Goal: Complete application form: Complete application form

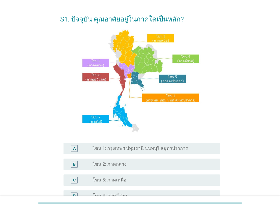
scroll to position [113, 0]
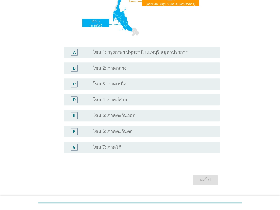
click at [119, 52] on label "โซน 1: กรุงเทพฯ ปทุมธานี นนทบุรี สมุทรปราการ" at bounding box center [140, 52] width 95 height 6
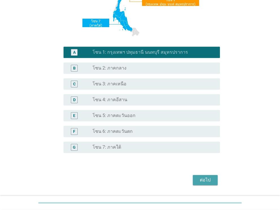
click at [200, 180] on div "ต่อไป" at bounding box center [205, 180] width 16 height 7
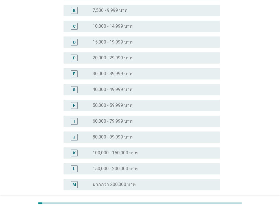
scroll to position [124, 0]
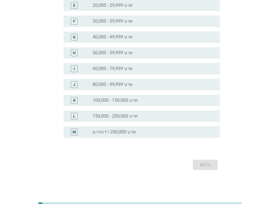
click at [110, 129] on label "มากกว่า 200,000 บาท" at bounding box center [114, 132] width 43 height 6
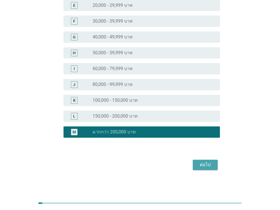
click at [199, 162] on div "ต่อไป" at bounding box center [205, 164] width 16 height 7
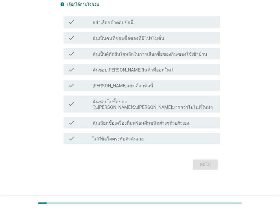
scroll to position [0, 0]
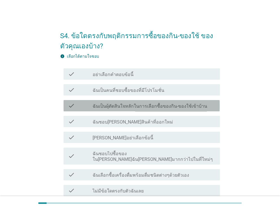
click at [108, 104] on label "ฉันเป็นผุ้ตัดสินใจหลักในการเลือกซื้อของกิน-ของใช้เข้าบ้าน" at bounding box center [150, 106] width 115 height 6
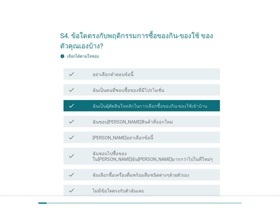
click at [104, 119] on label "ฉันชอบ[PERSON_NAME]สินค้าที่ออกใหม่" at bounding box center [133, 122] width 80 height 6
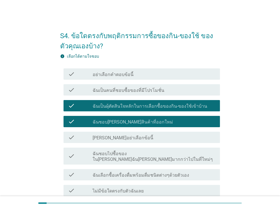
click at [94, 172] on label "ฉันเลือกซื้อเครื่องดื่มพร้อมดื่มชนิดต่างๆด้วยตัวเอง" at bounding box center [141, 175] width 97 height 6
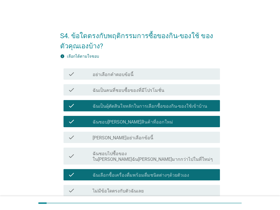
scroll to position [46, 0]
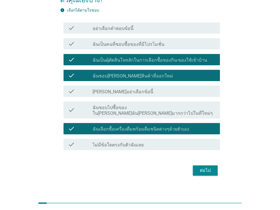
click at [196, 165] on button "ต่อไป" at bounding box center [205, 170] width 25 height 10
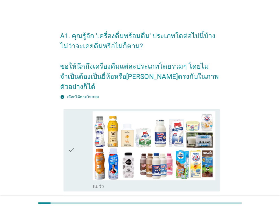
click at [62, 117] on div "check check_box_outline_blank [PERSON_NAME]" at bounding box center [140, 150] width 160 height 87
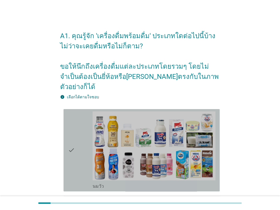
click at [71, 119] on icon "check" at bounding box center [71, 150] width 7 height 78
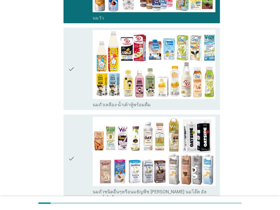
scroll to position [169, 0]
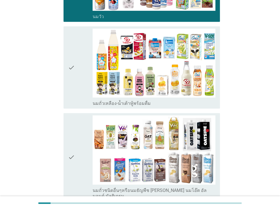
click at [78, 98] on div "check check_box_outline_blank นมถั่วเหลือง-น้ำเต้าหู้พร้อมดื่ม" at bounding box center [142, 67] width 156 height 82
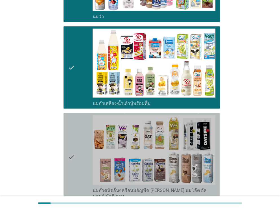
click at [75, 124] on div "check" at bounding box center [80, 156] width 25 height 83
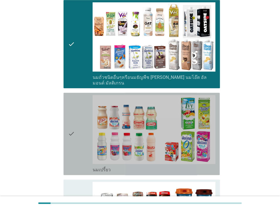
click at [75, 124] on div "check" at bounding box center [80, 134] width 25 height 78
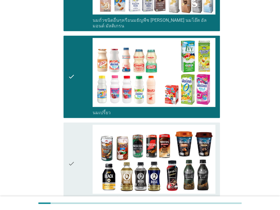
scroll to position [395, 0]
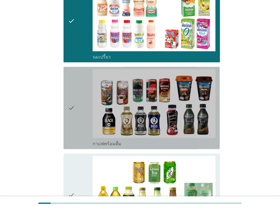
click at [75, 124] on div "check" at bounding box center [80, 108] width 25 height 78
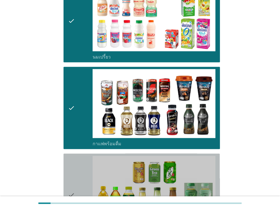
click at [76, 156] on div "check" at bounding box center [80, 195] width 25 height 78
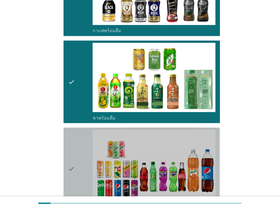
click at [75, 153] on div "check" at bounding box center [80, 169] width 25 height 78
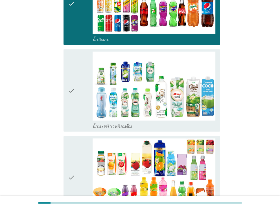
scroll to position [678, 0]
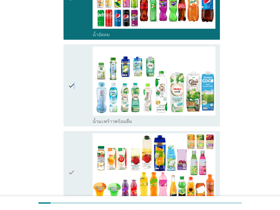
click at [74, 100] on icon "check" at bounding box center [71, 86] width 7 height 78
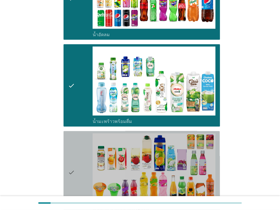
click at [76, 133] on div "check" at bounding box center [80, 172] width 25 height 78
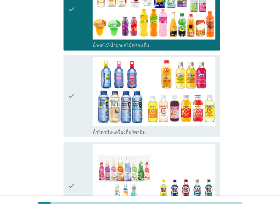
scroll to position [847, 0]
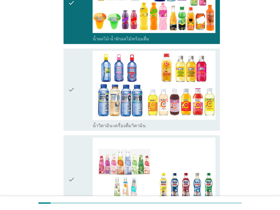
click at [80, 108] on div "check" at bounding box center [80, 90] width 25 height 78
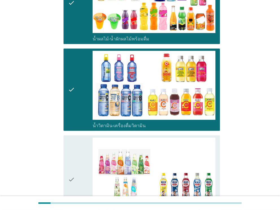
click at [77, 138] on div "check" at bounding box center [80, 179] width 25 height 83
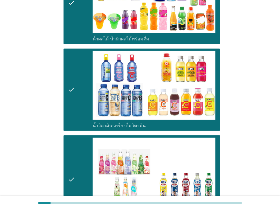
scroll to position [1017, 0]
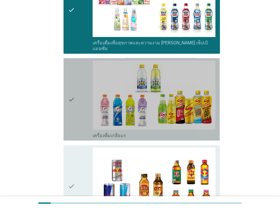
drag, startPoint x: 76, startPoint y: 109, endPoint x: 76, endPoint y: 113, distance: 4.0
click at [76, 109] on div "check" at bounding box center [80, 99] width 25 height 78
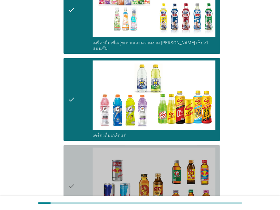
click at [77, 147] on div "check" at bounding box center [80, 186] width 25 height 78
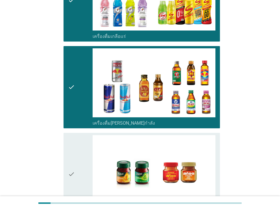
scroll to position [1180, 0]
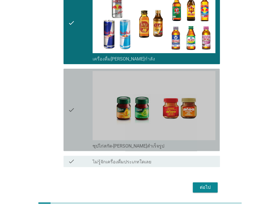
click at [77, 114] on div "check" at bounding box center [80, 110] width 25 height 78
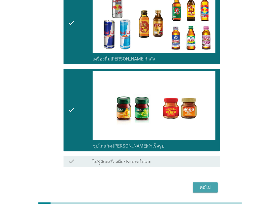
click at [207, 184] on div "ต่อไป" at bounding box center [205, 187] width 16 height 7
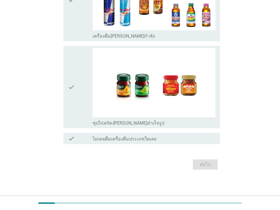
scroll to position [0, 0]
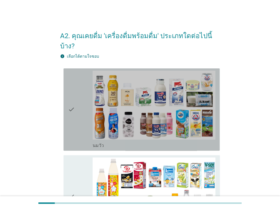
click at [76, 123] on div "check" at bounding box center [80, 110] width 25 height 78
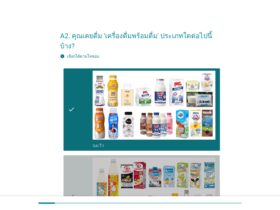
click at [75, 158] on div "check" at bounding box center [80, 196] width 25 height 78
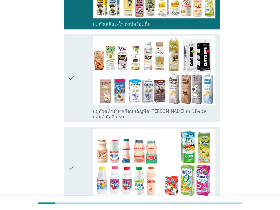
scroll to position [226, 0]
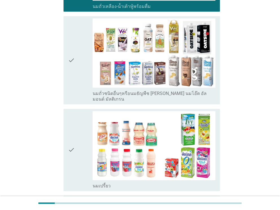
click at [76, 137] on div "check" at bounding box center [80, 150] width 25 height 78
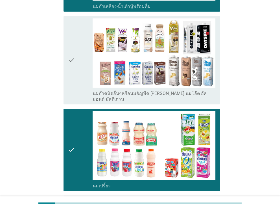
click at [81, 80] on div "check" at bounding box center [80, 59] width 25 height 83
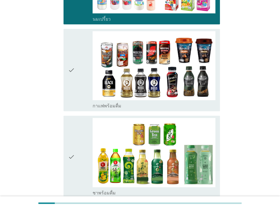
scroll to position [395, 0]
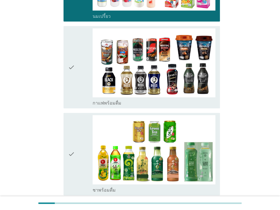
click at [80, 90] on div "check check_box_outline_blank กาแฟพร้อมดื่ม" at bounding box center [142, 67] width 156 height 82
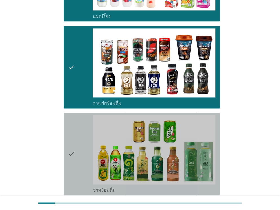
click at [77, 115] on div "check" at bounding box center [80, 154] width 25 height 78
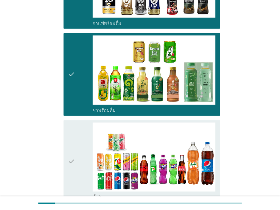
scroll to position [508, 0]
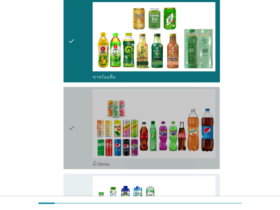
click at [77, 116] on div "check" at bounding box center [80, 128] width 25 height 78
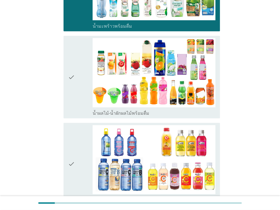
scroll to position [734, 0]
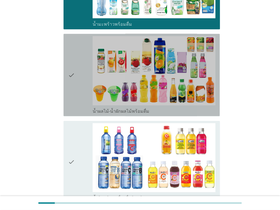
click at [79, 96] on div "check" at bounding box center [80, 75] width 25 height 78
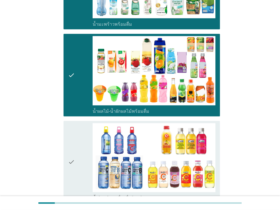
click at [77, 123] on div "check" at bounding box center [80, 162] width 25 height 78
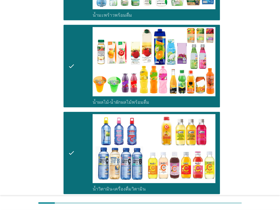
scroll to position [904, 0]
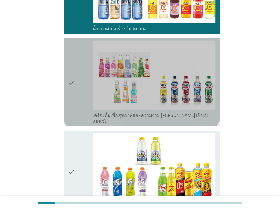
click at [81, 88] on div "check" at bounding box center [80, 82] width 25 height 83
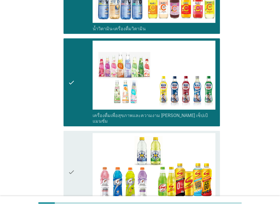
click at [60, 165] on div "check check_box_outline_blank เครื่องดื่มเกลือแร่" at bounding box center [140, 172] width 160 height 87
click at [70, 165] on icon "check" at bounding box center [71, 172] width 7 height 78
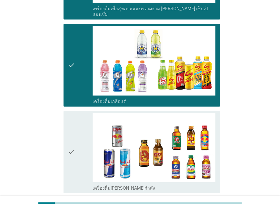
scroll to position [1073, 0]
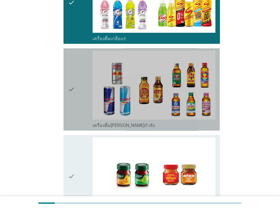
click at [80, 91] on div "check" at bounding box center [80, 90] width 25 height 78
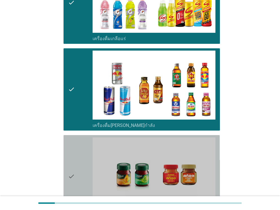
click at [79, 158] on div "check" at bounding box center [80, 176] width 25 height 78
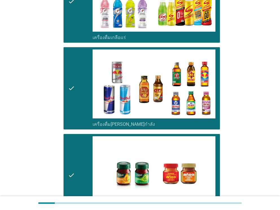
scroll to position [1139, 0]
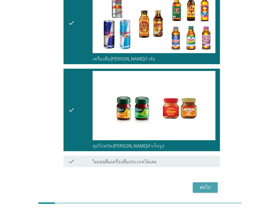
click at [199, 184] on div "ต่อไป" at bounding box center [205, 187] width 16 height 7
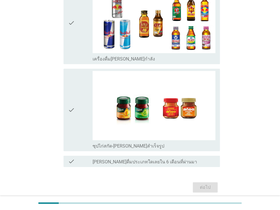
scroll to position [0, 0]
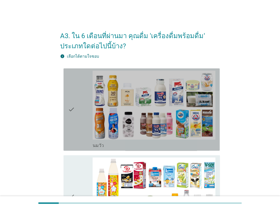
click at [85, 123] on div "check" at bounding box center [80, 110] width 25 height 78
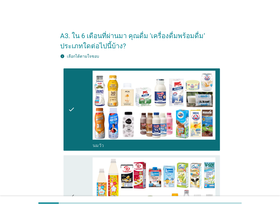
click at [79, 176] on div "check" at bounding box center [80, 196] width 25 height 78
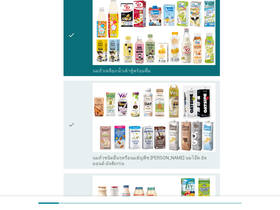
scroll to position [169, 0]
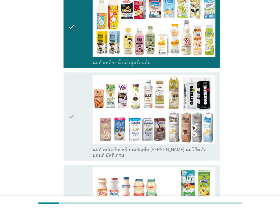
click at [76, 124] on div "check" at bounding box center [80, 116] width 25 height 83
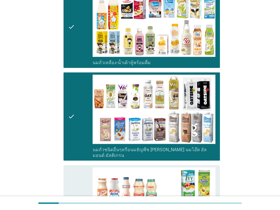
click at [73, 173] on icon "check" at bounding box center [71, 206] width 7 height 78
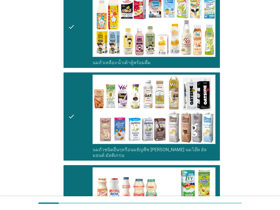
scroll to position [339, 0]
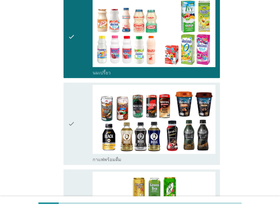
click at [72, 141] on icon "check" at bounding box center [71, 124] width 7 height 78
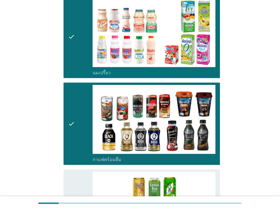
click at [68, 182] on icon "check" at bounding box center [71, 210] width 7 height 78
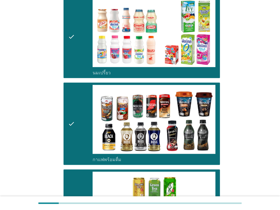
scroll to position [565, 0]
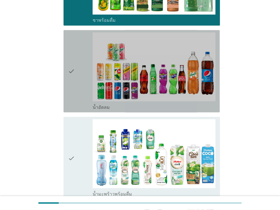
click at [82, 103] on div "check" at bounding box center [80, 71] width 25 height 78
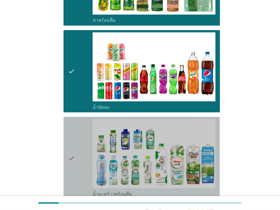
click at [70, 143] on icon "check" at bounding box center [71, 158] width 7 height 78
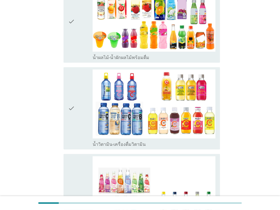
scroll to position [734, 0]
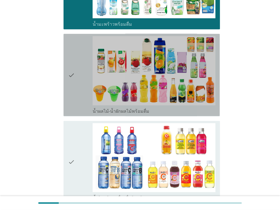
click at [72, 71] on icon "check" at bounding box center [71, 75] width 7 height 78
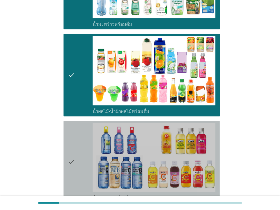
click at [76, 124] on div "check" at bounding box center [80, 162] width 25 height 78
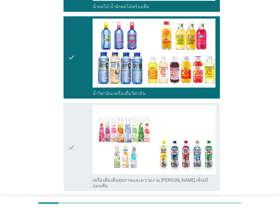
scroll to position [904, 0]
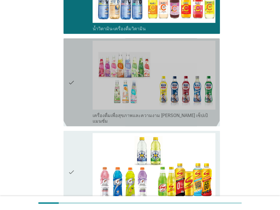
click at [76, 101] on div "check" at bounding box center [80, 82] width 25 height 83
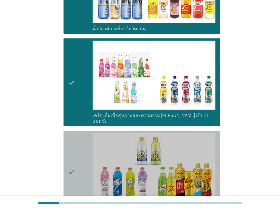
click at [76, 140] on div "check" at bounding box center [80, 172] width 25 height 78
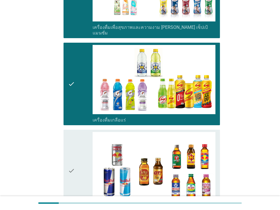
scroll to position [1073, 0]
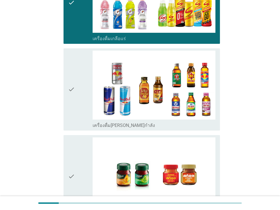
click at [81, 109] on div "check" at bounding box center [80, 90] width 25 height 78
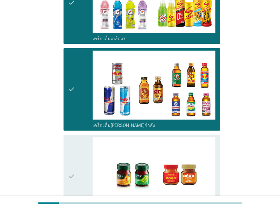
click at [80, 141] on div "check" at bounding box center [80, 176] width 25 height 78
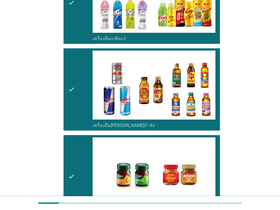
scroll to position [1150, 0]
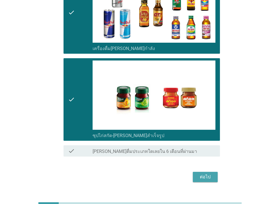
click at [209, 173] on div "ต่อไป" at bounding box center [205, 176] width 16 height 7
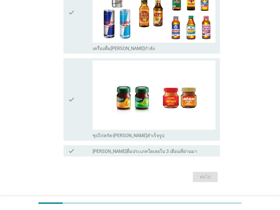
scroll to position [0, 0]
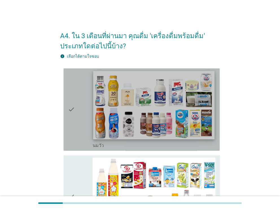
click at [102, 117] on img at bounding box center [153, 105] width 121 height 68
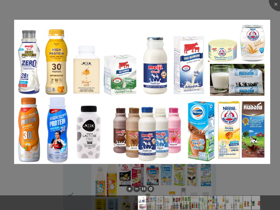
click at [97, 169] on div at bounding box center [140, 105] width 280 height 210
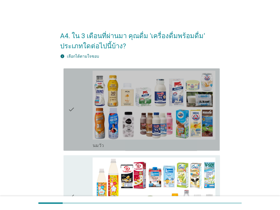
click at [77, 146] on div "check" at bounding box center [80, 110] width 25 height 78
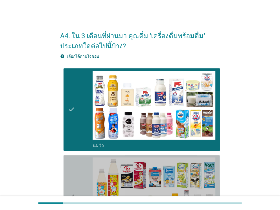
click at [76, 169] on div "check" at bounding box center [80, 196] width 25 height 78
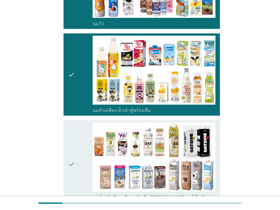
scroll to position [226, 0]
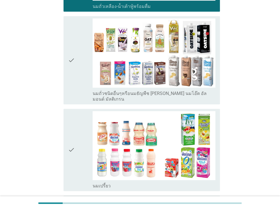
click at [68, 64] on icon "check" at bounding box center [71, 59] width 7 height 83
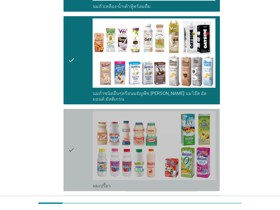
click at [68, 146] on div "check check_box_outline_blank นมเปรี้ยว" at bounding box center [142, 150] width 156 height 82
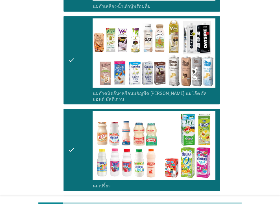
scroll to position [395, 0]
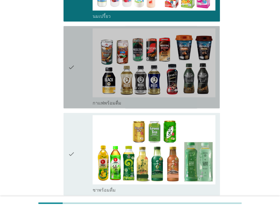
click at [73, 87] on icon "check" at bounding box center [71, 67] width 7 height 78
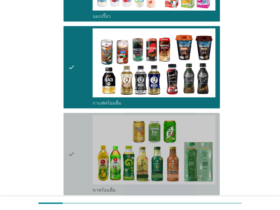
click at [72, 134] on icon "check" at bounding box center [71, 154] width 7 height 78
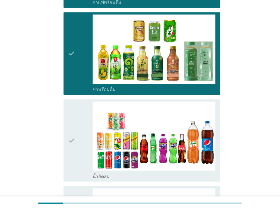
scroll to position [565, 0]
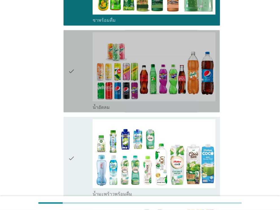
click at [79, 92] on div "check" at bounding box center [80, 71] width 25 height 78
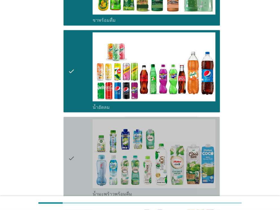
click at [69, 140] on icon "check" at bounding box center [71, 158] width 7 height 78
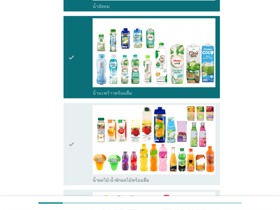
scroll to position [734, 0]
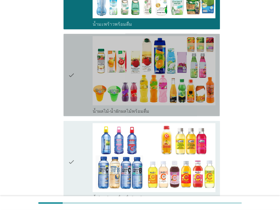
click at [78, 104] on div "check" at bounding box center [80, 75] width 25 height 78
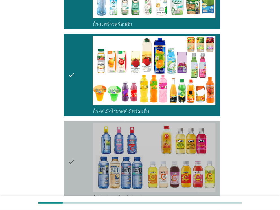
click at [73, 139] on icon "check" at bounding box center [71, 162] width 7 height 78
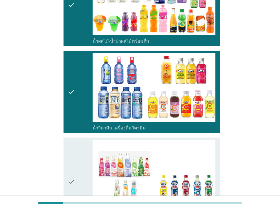
scroll to position [904, 0]
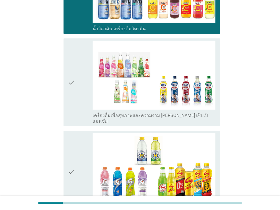
click at [81, 106] on div "check" at bounding box center [80, 82] width 25 height 83
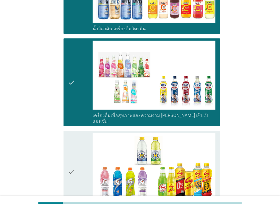
click at [74, 152] on icon "check" at bounding box center [71, 172] width 7 height 78
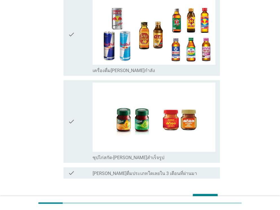
scroll to position [1130, 0]
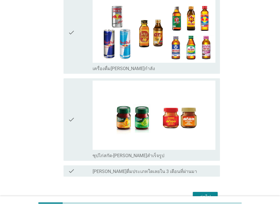
click at [81, 116] on div "check" at bounding box center [80, 119] width 25 height 78
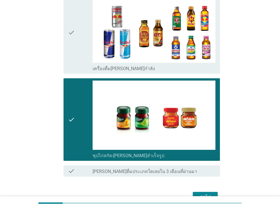
click at [79, 60] on div "check check_box_outline_blank เครื่องดื่ม[PERSON_NAME]กำลัง" at bounding box center [142, 33] width 156 height 82
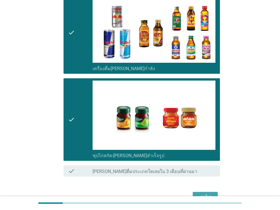
click at [201, 193] on div "ต่อไป" at bounding box center [205, 196] width 16 height 7
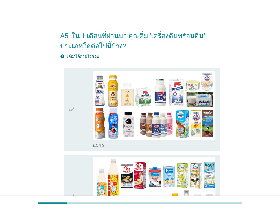
click at [71, 119] on icon "check" at bounding box center [71, 110] width 7 height 78
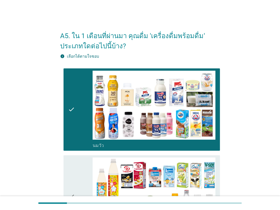
click at [75, 177] on div "check" at bounding box center [80, 196] width 25 height 78
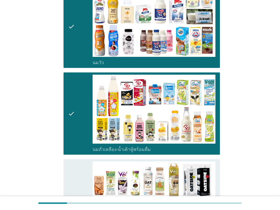
scroll to position [169, 0]
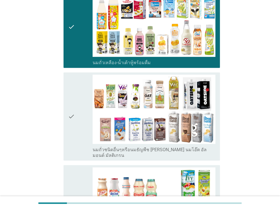
click at [74, 127] on icon "check" at bounding box center [71, 116] width 7 height 83
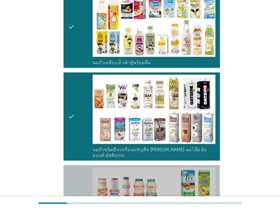
click at [75, 173] on div "check" at bounding box center [80, 206] width 25 height 78
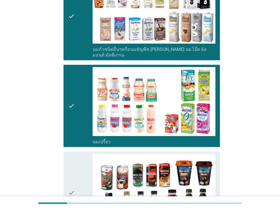
scroll to position [339, 0]
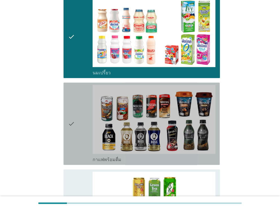
click at [79, 128] on div "check" at bounding box center [80, 124] width 25 height 78
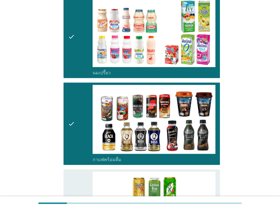
click at [77, 171] on div "check" at bounding box center [80, 210] width 25 height 78
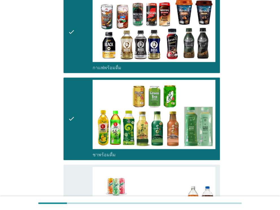
scroll to position [508, 0]
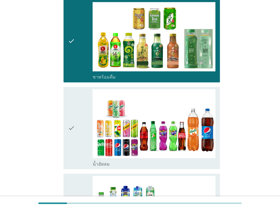
click at [77, 132] on div "check" at bounding box center [80, 128] width 25 height 78
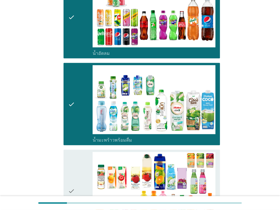
scroll to position [678, 0]
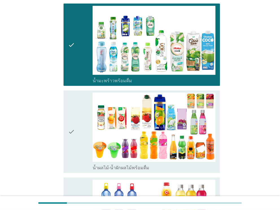
click at [75, 139] on div "check" at bounding box center [80, 132] width 25 height 78
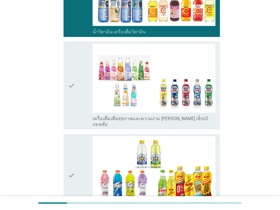
scroll to position [904, 0]
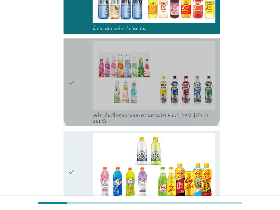
click at [80, 97] on div "check" at bounding box center [80, 82] width 25 height 83
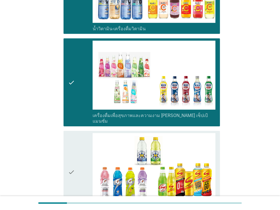
click at [77, 146] on div "check" at bounding box center [80, 172] width 25 height 78
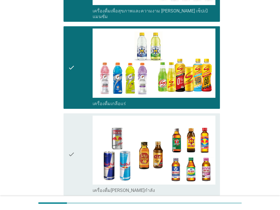
scroll to position [1073, 0]
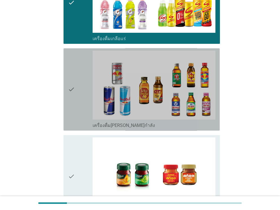
click at [79, 108] on div "check" at bounding box center [80, 90] width 25 height 78
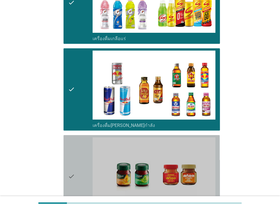
click at [76, 142] on div "check" at bounding box center [80, 176] width 25 height 78
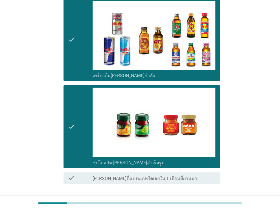
scroll to position [1150, 0]
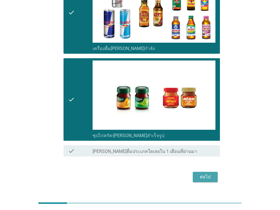
click at [204, 173] on div "ต่อไป" at bounding box center [205, 176] width 16 height 7
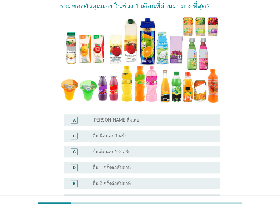
scroll to position [169, 0]
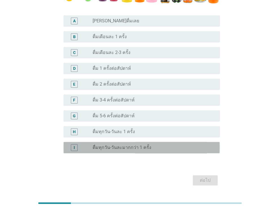
click at [89, 144] on div "I" at bounding box center [80, 147] width 25 height 7
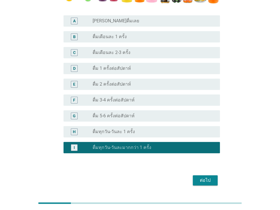
click at [199, 177] on div "ต่อไป" at bounding box center [205, 180] width 16 height 7
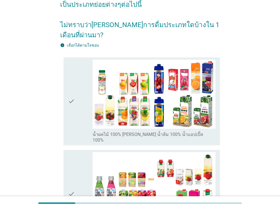
scroll to position [0, 0]
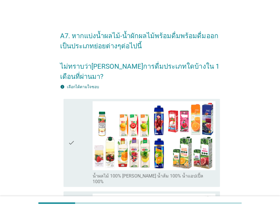
click at [82, 130] on div "check" at bounding box center [80, 142] width 25 height 83
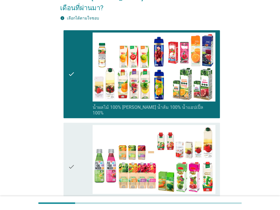
scroll to position [113, 0]
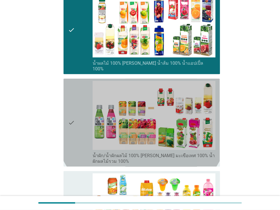
click at [71, 121] on icon "check" at bounding box center [71, 122] width 7 height 83
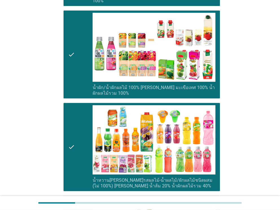
scroll to position [282, 0]
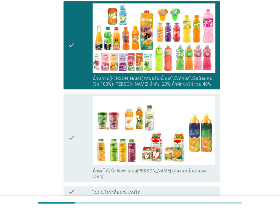
click at [68, 142] on div "check check_box_outline_blank น้ำผลไม้/น้ำผักพาสเจอ[PERSON_NAME] (ต้องแช่เย็นตล…" at bounding box center [142, 138] width 156 height 88
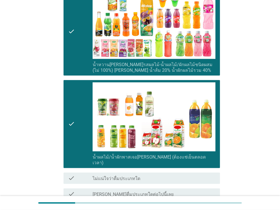
scroll to position [324, 0]
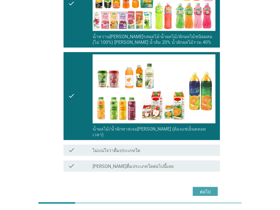
click at [198, 188] on div "ต่อไป" at bounding box center [205, 191] width 16 height 7
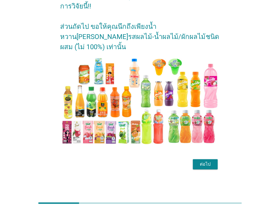
scroll to position [0, 0]
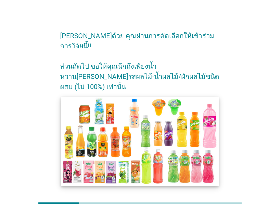
click at [166, 136] on img at bounding box center [140, 141] width 158 height 89
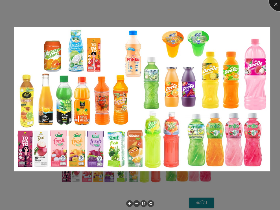
click at [276, 6] on div at bounding box center [280, 0] width 23 height 23
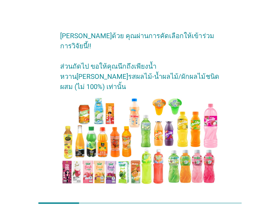
click at [198, 201] on div "ต่อไป" at bounding box center [205, 204] width 16 height 7
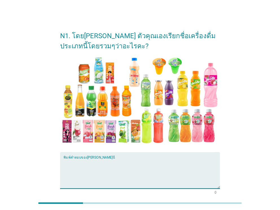
click at [78, 165] on textarea "พิมพ์คำตอบของคุณ ที่นี่" at bounding box center [142, 174] width 156 height 30
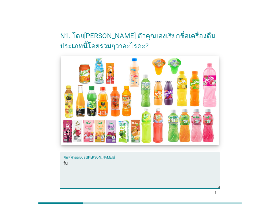
type textarea "f"
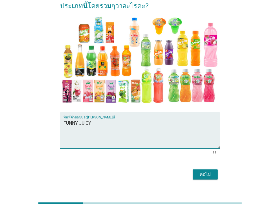
scroll to position [50, 0]
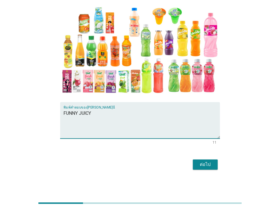
type textarea "FUNNY JUICY"
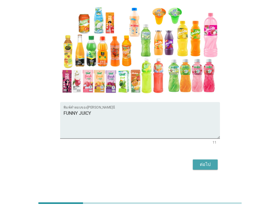
click at [202, 166] on div "ต่อไป" at bounding box center [205, 164] width 16 height 7
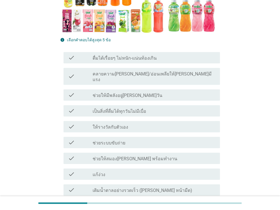
scroll to position [169, 0]
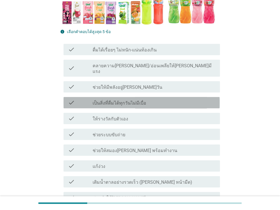
click at [114, 100] on label "เป็นสิ่งที่ดื่มได้ทุกวันไม่มีเบื่อ" at bounding box center [120, 103] width 54 height 6
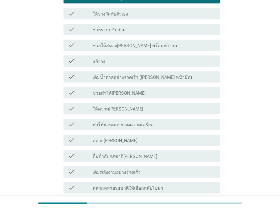
scroll to position [282, 0]
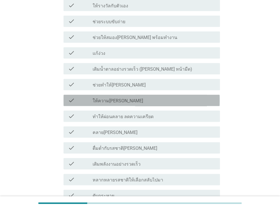
click at [114, 98] on label "ให้ความ[PERSON_NAME]" at bounding box center [118, 101] width 51 height 6
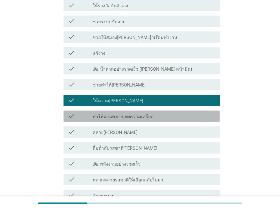
click at [112, 114] on label "ทำให้ผ่อนคลาย ลดความเครียด" at bounding box center [123, 117] width 61 height 6
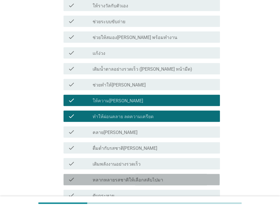
click at [108, 177] on label "หลากหลายรสชาติให้เลือกสลับไปมา" at bounding box center [128, 180] width 71 height 6
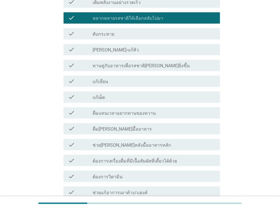
scroll to position [452, 0]
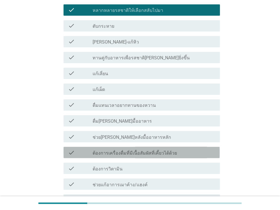
click at [138, 150] on label "ต้องการเครื่องดื่มที่มีเนื้อสัมผัสที่เคี้ยวได้ด้วย" at bounding box center [135, 153] width 84 height 6
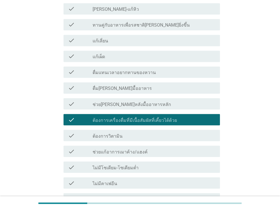
scroll to position [553, 0]
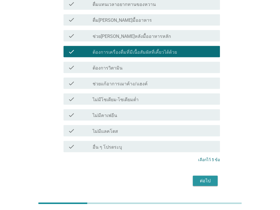
click at [194, 175] on button "ต่อไป" at bounding box center [205, 180] width 25 height 10
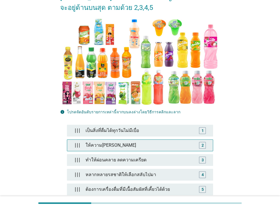
scroll to position [113, 0]
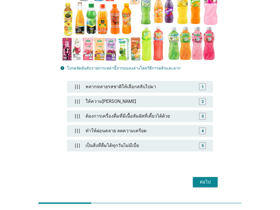
click at [196, 177] on button "ต่อไป" at bounding box center [205, 182] width 25 height 10
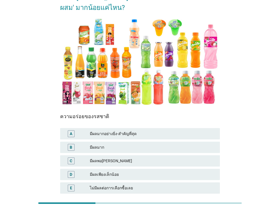
scroll to position [56, 0]
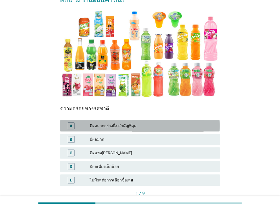
click at [117, 122] on div "มีผลมากอย่างยิ่ง-สำคัญที่สุด" at bounding box center [152, 125] width 125 height 7
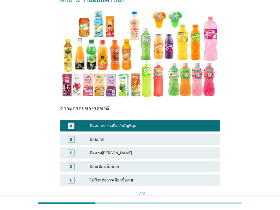
click at [199, 198] on button "ต่อไป" at bounding box center [207, 203] width 25 height 10
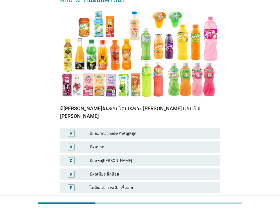
click at [125, 130] on div "มีผลมากอย่างยิ่ง-สำคัญที่สุด" at bounding box center [152, 133] width 125 height 7
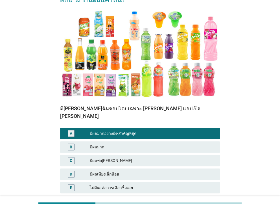
click at [200, 206] on button "ต่อไป" at bounding box center [207, 211] width 25 height 10
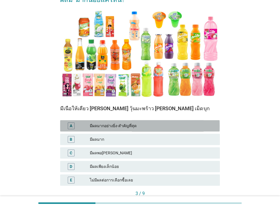
click at [132, 122] on div "มีผลมากอย่างยิ่ง-สำคัญที่สุด" at bounding box center [152, 125] width 125 height 7
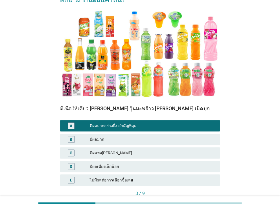
click at [203, 200] on div "ต่อไป" at bounding box center [208, 203] width 16 height 6
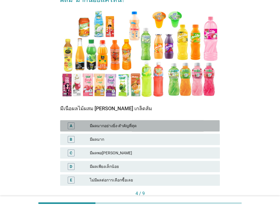
click at [140, 122] on div "มีผลมากอย่างยิ่ง-สำคัญที่สุด" at bounding box center [152, 125] width 125 height 7
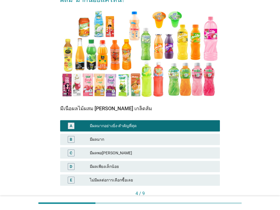
click at [202, 200] on div "ต่อไป" at bounding box center [208, 203] width 16 height 6
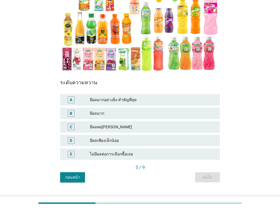
scroll to position [83, 0]
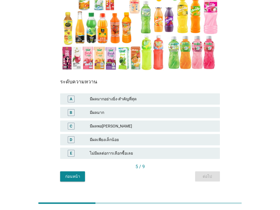
click at [138, 95] on div "มีผลมากอย่างยิ่ง-สำคัญที่สุด" at bounding box center [152, 98] width 125 height 7
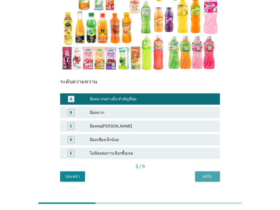
click at [200, 173] on div "ต่อไป" at bounding box center [208, 176] width 16 height 6
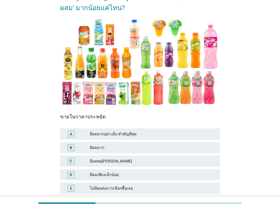
scroll to position [56, 0]
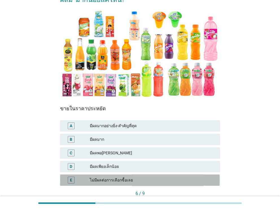
click at [124, 177] on div "ไม่มีผลต่อการเลือกซื้อเลย" at bounding box center [152, 180] width 125 height 7
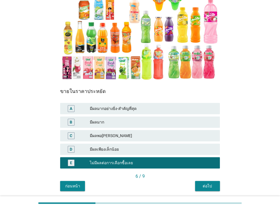
scroll to position [83, 0]
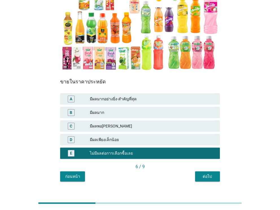
click at [200, 173] on div "ต่อไป" at bounding box center [208, 176] width 16 height 6
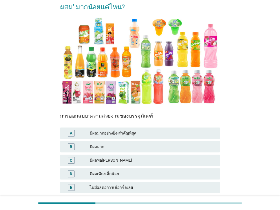
scroll to position [56, 0]
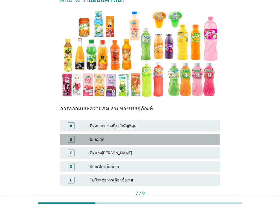
click at [126, 136] on div "มีผลมาก" at bounding box center [152, 139] width 125 height 7
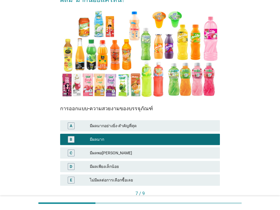
click at [201, 198] on button "ต่อไป" at bounding box center [207, 203] width 25 height 10
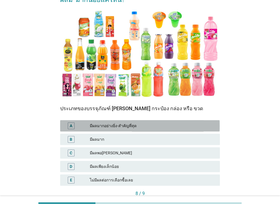
click at [134, 122] on div "มีผลมากอย่างยิ่ง-สำคัญที่สุด" at bounding box center [152, 125] width 125 height 7
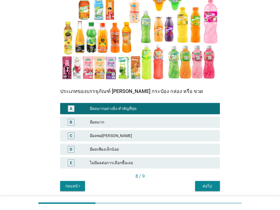
scroll to position [83, 0]
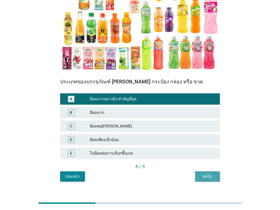
click at [196, 171] on button "ต่อไป" at bounding box center [207, 176] width 25 height 10
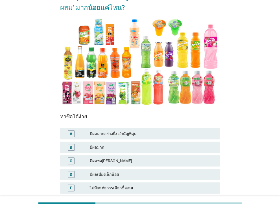
scroll to position [56, 0]
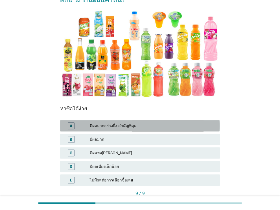
click at [131, 122] on div "มีผลมากอย่างยิ่ง-สำคัญที่สุด" at bounding box center [152, 125] width 125 height 7
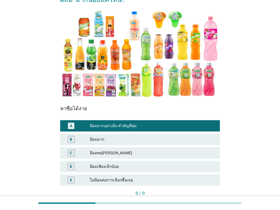
click at [197, 200] on div "คำถามต่อไป" at bounding box center [204, 203] width 21 height 6
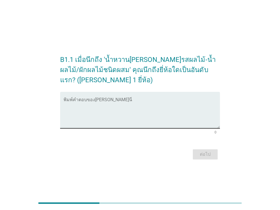
click at [126, 119] on textarea "พิมพ์คำตอบของคุณ ที่นี่" at bounding box center [142, 114] width 156 height 30
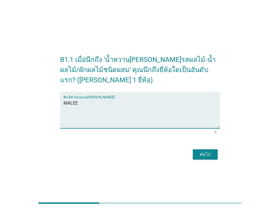
type textarea "MALEE"
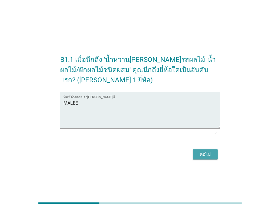
click at [201, 157] on div "ต่อไป" at bounding box center [205, 154] width 16 height 7
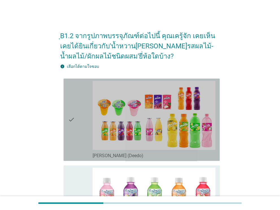
click at [79, 133] on div "check" at bounding box center [80, 120] width 25 height 78
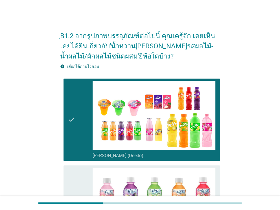
click at [69, 180] on icon "check" at bounding box center [71, 206] width 7 height 78
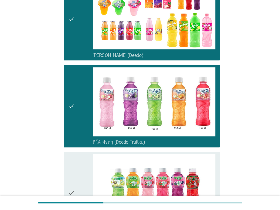
scroll to position [226, 0]
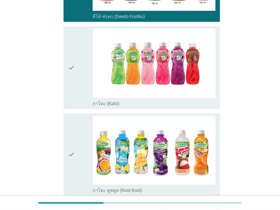
click at [84, 88] on div "check" at bounding box center [80, 68] width 25 height 78
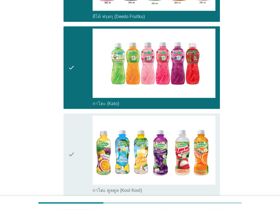
click at [80, 137] on div "check" at bounding box center [80, 155] width 25 height 78
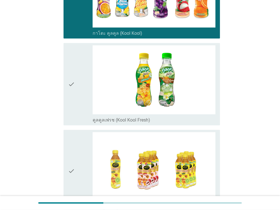
scroll to position [395, 0]
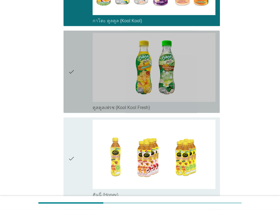
click at [77, 99] on div "check" at bounding box center [80, 72] width 25 height 78
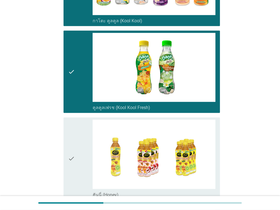
click at [76, 136] on div "check" at bounding box center [80, 158] width 25 height 78
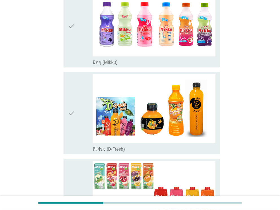
scroll to position [621, 0]
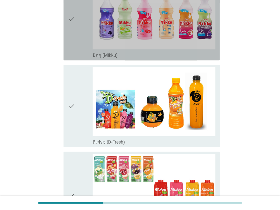
click at [70, 31] on icon "check" at bounding box center [71, 20] width 7 height 78
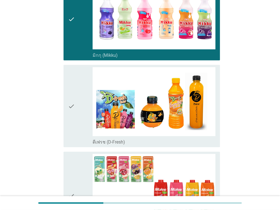
click at [74, 84] on icon "check" at bounding box center [71, 106] width 7 height 78
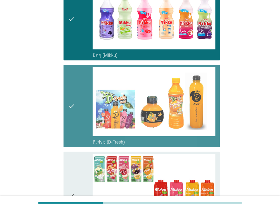
scroll to position [791, 0]
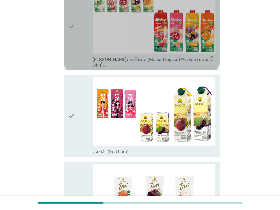
click at [77, 41] on div "check" at bounding box center [80, 25] width 25 height 83
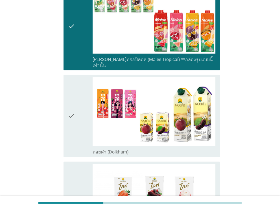
click at [77, 87] on div "check" at bounding box center [80, 116] width 25 height 78
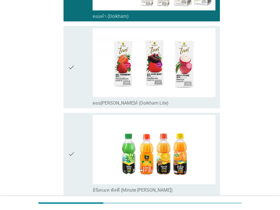
scroll to position [960, 0]
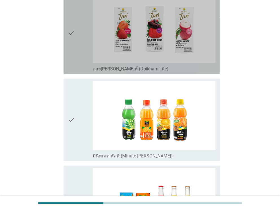
click at [76, 60] on div "check" at bounding box center [80, 33] width 25 height 78
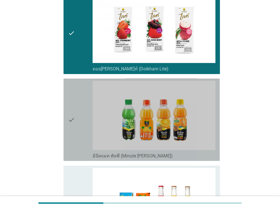
click at [76, 100] on div "check" at bounding box center [80, 120] width 25 height 78
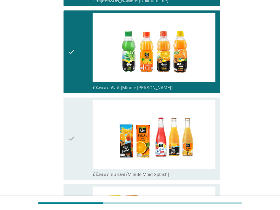
scroll to position [1073, 0]
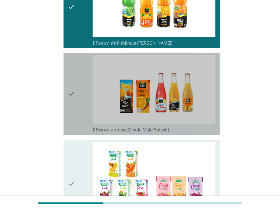
click at [76, 99] on div "check" at bounding box center [80, 94] width 25 height 78
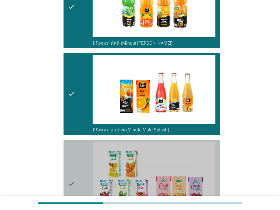
click at [73, 142] on icon "check" at bounding box center [71, 183] width 7 height 83
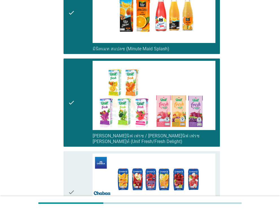
scroll to position [1243, 0]
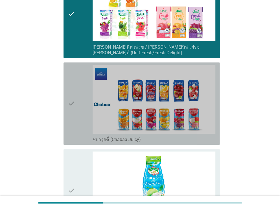
click at [73, 113] on icon "check" at bounding box center [71, 104] width 7 height 78
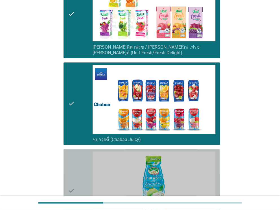
click at [72, 151] on icon "check" at bounding box center [71, 190] width 7 height 78
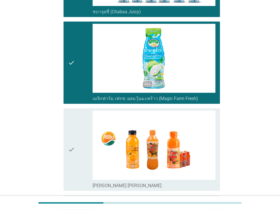
scroll to position [1468, 0]
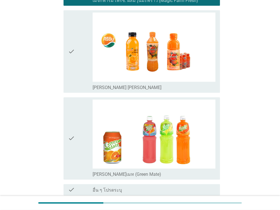
click at [80, 60] on div "check" at bounding box center [80, 51] width 25 height 78
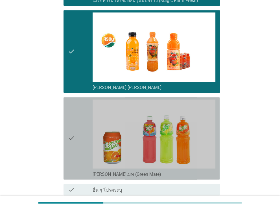
click at [80, 111] on div "check" at bounding box center [80, 138] width 25 height 78
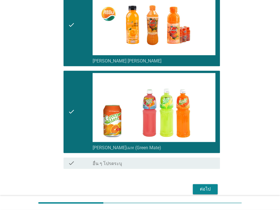
scroll to position [1507, 0]
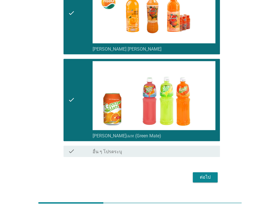
click at [204, 174] on div "ต่อไป" at bounding box center [205, 177] width 16 height 7
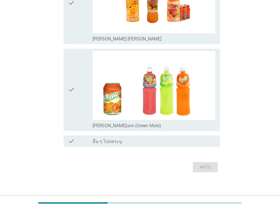
scroll to position [0, 0]
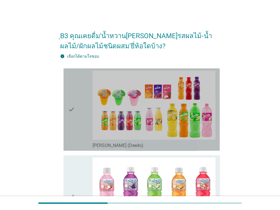
click at [73, 103] on icon "check" at bounding box center [71, 110] width 7 height 78
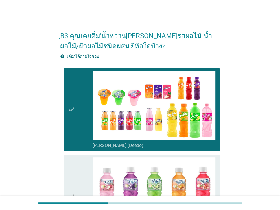
scroll to position [113, 0]
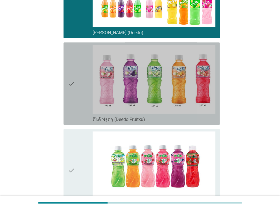
click at [73, 94] on icon "check" at bounding box center [71, 84] width 7 height 78
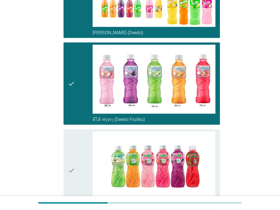
click at [77, 152] on div "check" at bounding box center [80, 170] width 25 height 78
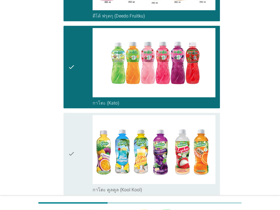
scroll to position [339, 0]
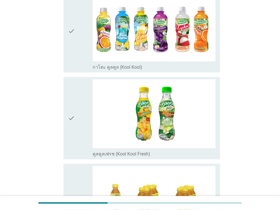
click at [75, 60] on div "check" at bounding box center [80, 31] width 25 height 78
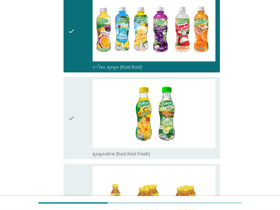
click at [75, 106] on icon "check" at bounding box center [71, 118] width 7 height 78
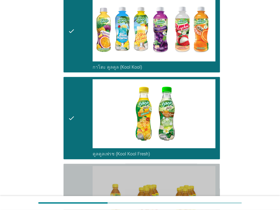
click at [73, 164] on div "check check_box_outline_blank ฮันนี่ (Honey)" at bounding box center [142, 205] width 156 height 82
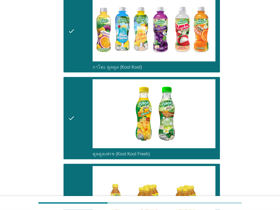
scroll to position [565, 0]
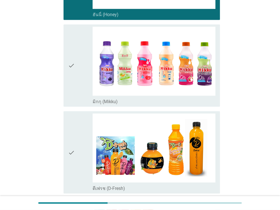
click at [75, 92] on div "check" at bounding box center [80, 66] width 25 height 78
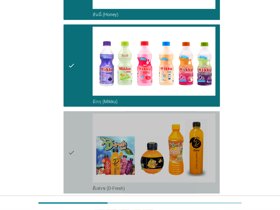
click at [75, 148] on div "check" at bounding box center [80, 152] width 25 height 78
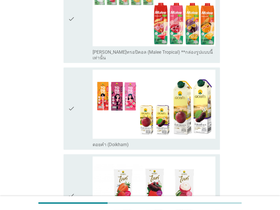
scroll to position [791, 0]
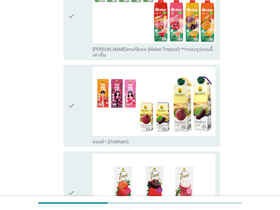
click at [76, 45] on div "check" at bounding box center [80, 15] width 25 height 83
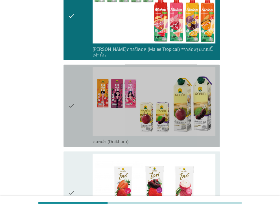
click at [77, 88] on div "check" at bounding box center [80, 106] width 25 height 78
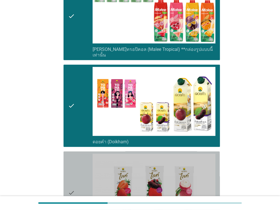
click at [75, 154] on div "check" at bounding box center [80, 193] width 25 height 78
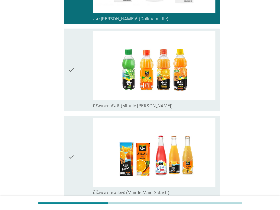
scroll to position [1017, 0]
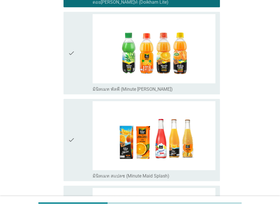
click at [71, 75] on icon "check" at bounding box center [71, 53] width 7 height 78
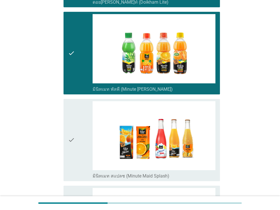
click at [80, 125] on div "check" at bounding box center [80, 140] width 25 height 78
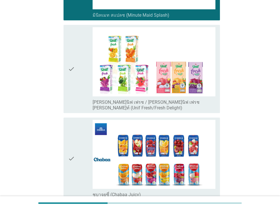
scroll to position [1186, 0]
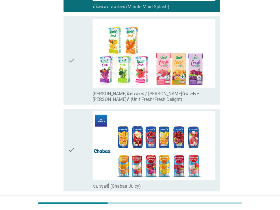
click at [78, 71] on div "check" at bounding box center [80, 60] width 25 height 83
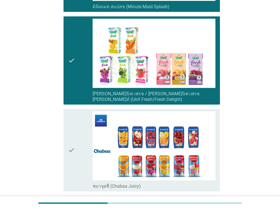
click at [78, 125] on div "check" at bounding box center [80, 150] width 25 height 78
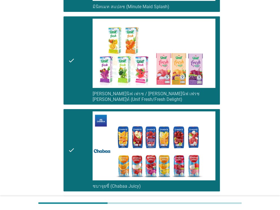
scroll to position [1356, 0]
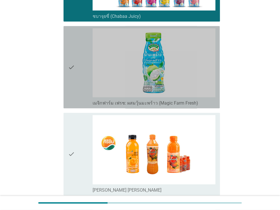
click at [74, 83] on icon "check" at bounding box center [71, 67] width 7 height 78
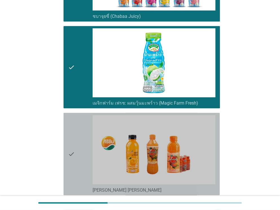
click at [74, 130] on icon "check" at bounding box center [71, 154] width 7 height 78
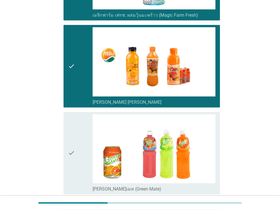
scroll to position [1496, 0]
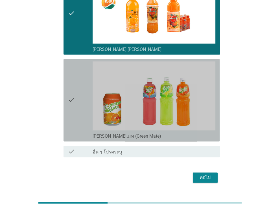
click at [77, 115] on div "check" at bounding box center [80, 100] width 25 height 78
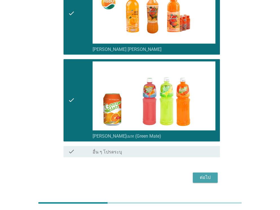
click at [204, 174] on div "ต่อไป" at bounding box center [205, 177] width 16 height 7
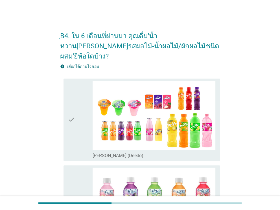
click at [75, 113] on div "check" at bounding box center [80, 120] width 25 height 78
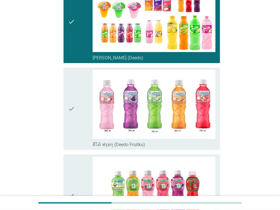
scroll to position [113, 0]
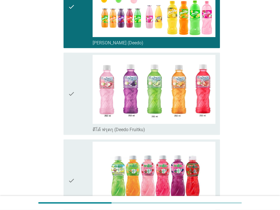
click at [73, 106] on icon "check" at bounding box center [71, 94] width 7 height 78
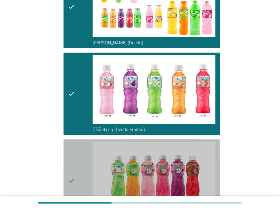
click at [73, 142] on icon "check" at bounding box center [71, 181] width 7 height 78
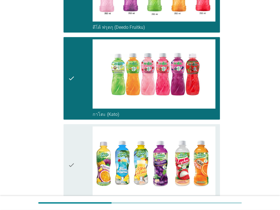
scroll to position [282, 0]
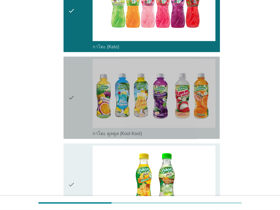
click at [70, 100] on icon "check" at bounding box center [71, 98] width 7 height 78
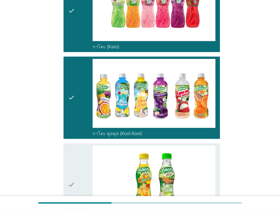
click at [71, 145] on icon "check" at bounding box center [71, 184] width 7 height 78
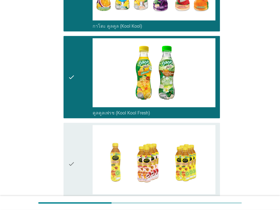
scroll to position [452, 0]
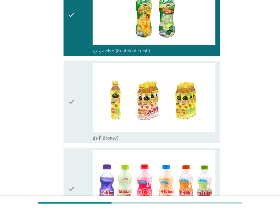
click at [68, 119] on icon "check" at bounding box center [71, 102] width 7 height 78
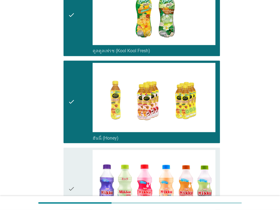
click at [72, 150] on icon "check" at bounding box center [71, 189] width 7 height 78
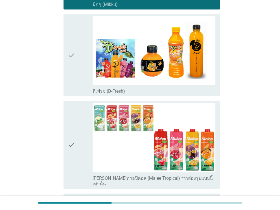
scroll to position [678, 0]
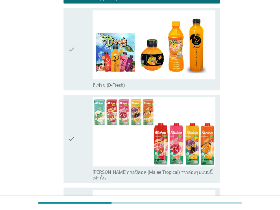
click at [80, 71] on div "check" at bounding box center [80, 49] width 25 height 78
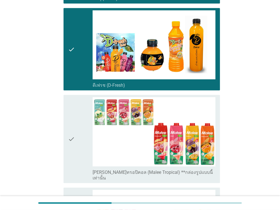
click at [80, 101] on div "check" at bounding box center [80, 138] width 25 height 83
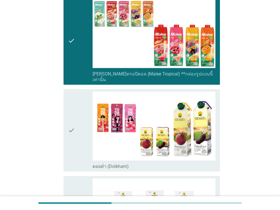
scroll to position [847, 0]
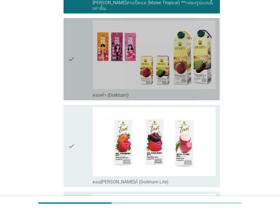
click at [72, 75] on icon "check" at bounding box center [71, 59] width 7 height 78
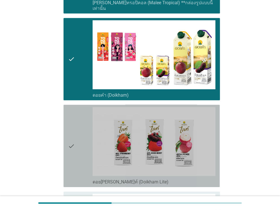
click at [69, 112] on icon "check" at bounding box center [71, 146] width 7 height 78
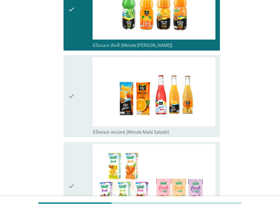
scroll to position [1073, 0]
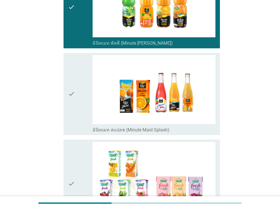
click at [73, 101] on icon "check" at bounding box center [71, 94] width 7 height 78
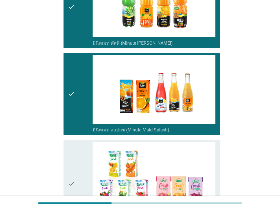
click at [73, 142] on icon "check" at bounding box center [71, 183] width 7 height 83
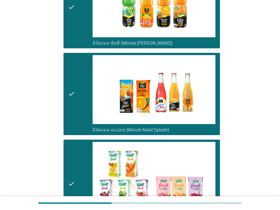
scroll to position [1243, 0]
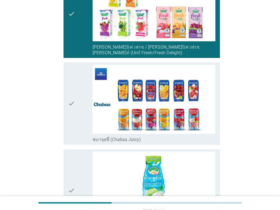
click at [73, 93] on icon "check" at bounding box center [71, 104] width 7 height 78
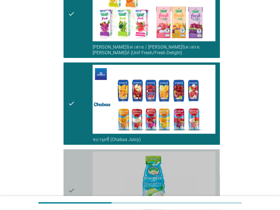
click at [71, 151] on icon "check" at bounding box center [71, 190] width 7 height 78
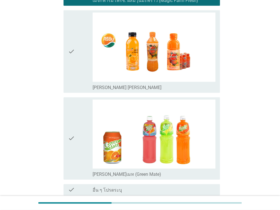
scroll to position [1468, 0]
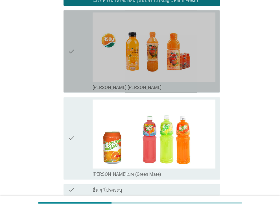
drag, startPoint x: 70, startPoint y: 64, endPoint x: 70, endPoint y: 68, distance: 4.2
click at [70, 64] on icon "check" at bounding box center [71, 51] width 7 height 78
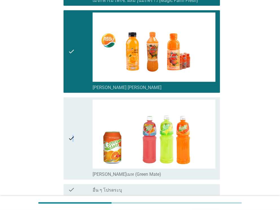
click at [73, 100] on icon "check" at bounding box center [71, 138] width 7 height 78
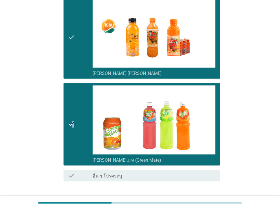
scroll to position [1496, 0]
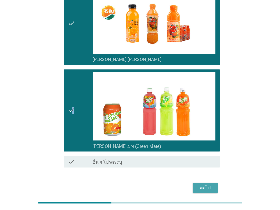
click at [206, 182] on button "ต่อไป" at bounding box center [205, 187] width 25 height 10
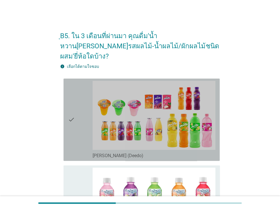
click at [69, 129] on icon "check" at bounding box center [71, 120] width 7 height 78
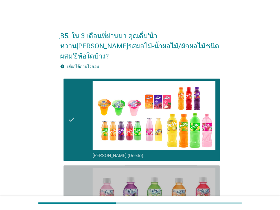
click at [69, 175] on icon "check" at bounding box center [71, 206] width 7 height 78
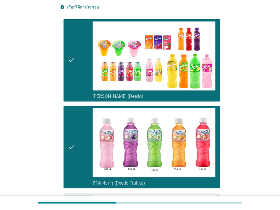
scroll to position [113, 0]
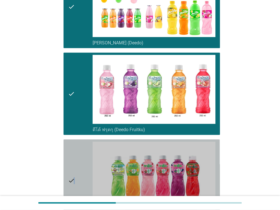
click at [74, 142] on icon "check" at bounding box center [71, 181] width 7 height 78
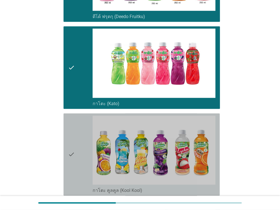
click at [76, 130] on div "check" at bounding box center [80, 155] width 25 height 78
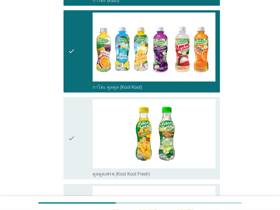
scroll to position [339, 0]
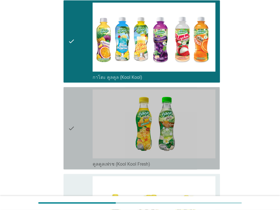
click at [76, 132] on div "check" at bounding box center [80, 128] width 25 height 78
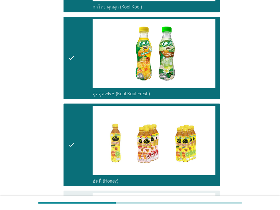
scroll to position [452, 0]
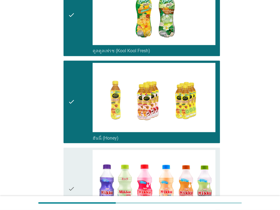
click at [79, 150] on div "check" at bounding box center [80, 189] width 25 height 78
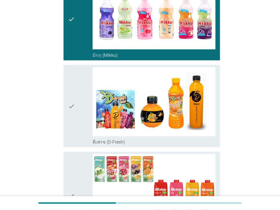
scroll to position [621, 0]
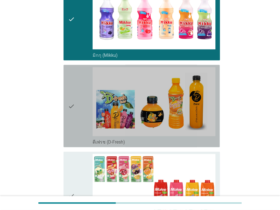
click at [77, 129] on div "check" at bounding box center [80, 106] width 25 height 78
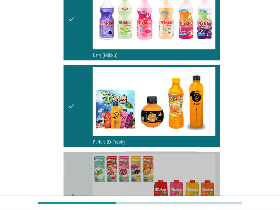
click at [73, 158] on icon "check" at bounding box center [71, 195] width 7 height 83
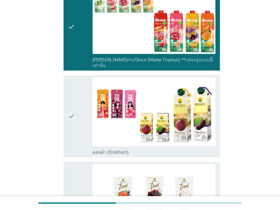
scroll to position [791, 0]
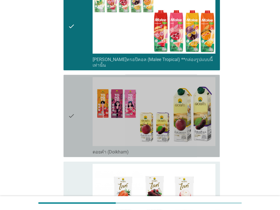
click at [73, 128] on icon "check" at bounding box center [71, 116] width 7 height 78
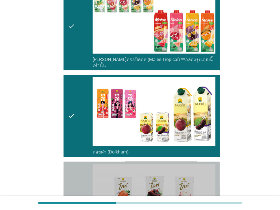
click at [68, 164] on icon "check" at bounding box center [71, 203] width 7 height 78
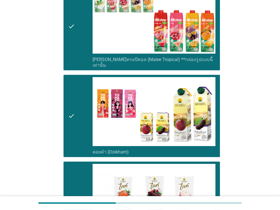
scroll to position [960, 0]
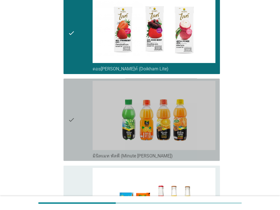
click at [73, 130] on icon "check" at bounding box center [71, 120] width 7 height 78
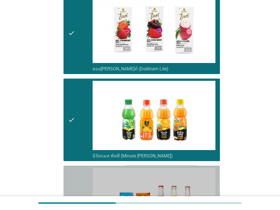
click at [64, 169] on div "check check_box_outline_blank มินิทเมท สแปลช (Minute Maid Splash)" at bounding box center [142, 207] width 156 height 82
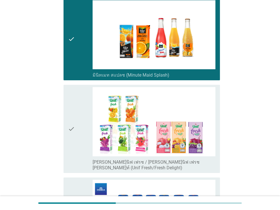
scroll to position [1130, 0]
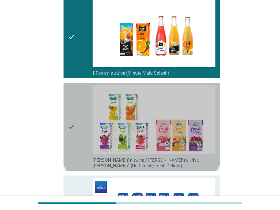
click at [66, 144] on div "check check_box_outline_blank [PERSON_NAME]นิฟ เฟรช / [PERSON_NAME]นิฟ เฟรช [PE…" at bounding box center [142, 127] width 156 height 88
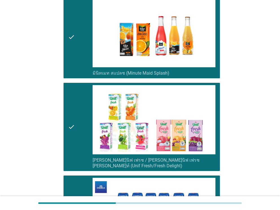
scroll to position [1243, 0]
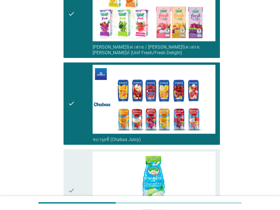
click at [72, 154] on icon "check" at bounding box center [71, 190] width 7 height 78
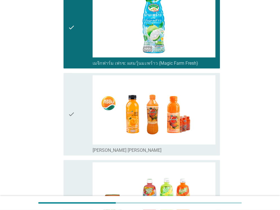
scroll to position [1412, 0]
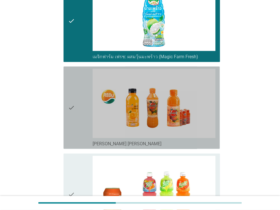
click at [82, 116] on div "check" at bounding box center [80, 108] width 25 height 78
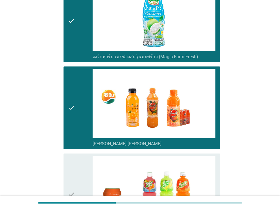
click at [77, 156] on div "check" at bounding box center [80, 195] width 25 height 78
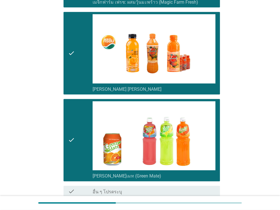
scroll to position [1496, 0]
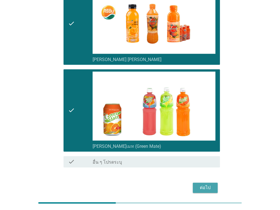
click at [207, 184] on div "ต่อไป" at bounding box center [205, 187] width 16 height 7
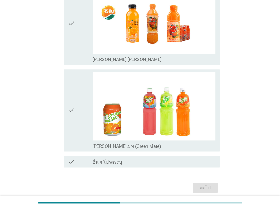
scroll to position [0, 0]
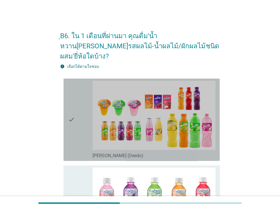
click at [71, 116] on icon "check" at bounding box center [71, 120] width 7 height 78
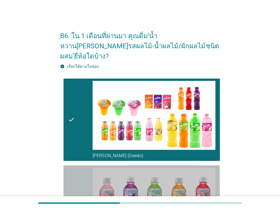
click at [69, 167] on icon "check" at bounding box center [71, 206] width 7 height 78
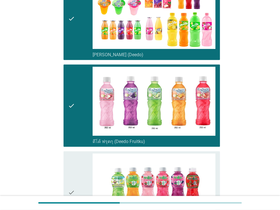
scroll to position [169, 0]
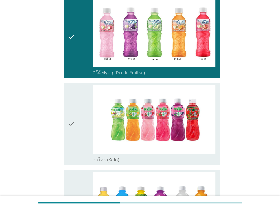
click at [76, 111] on div "check" at bounding box center [80, 124] width 25 height 78
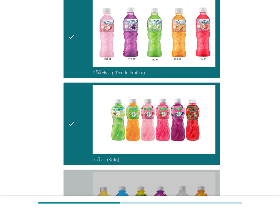
click at [76, 172] on div "check" at bounding box center [80, 211] width 25 height 78
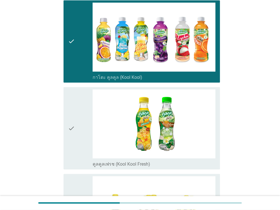
scroll to position [339, 0]
click at [75, 128] on div "check" at bounding box center [80, 128] width 25 height 78
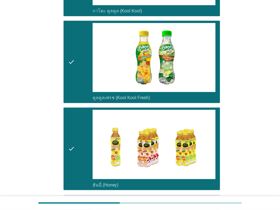
scroll to position [508, 0]
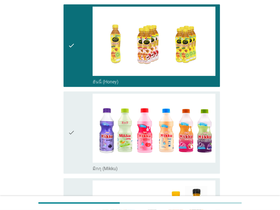
click at [76, 143] on div "check" at bounding box center [80, 132] width 25 height 78
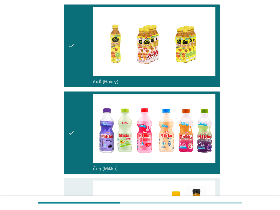
scroll to position [678, 0]
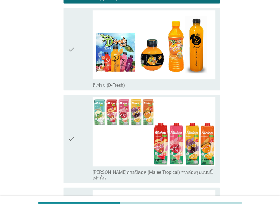
click at [79, 69] on div "check" at bounding box center [80, 49] width 25 height 78
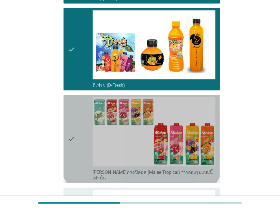
click at [79, 123] on div "check" at bounding box center [80, 138] width 25 height 83
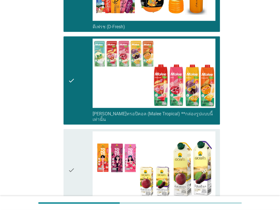
scroll to position [791, 0]
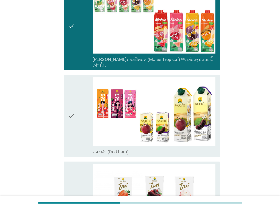
click at [71, 127] on icon "check" at bounding box center [71, 116] width 7 height 78
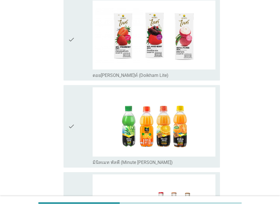
scroll to position [960, 0]
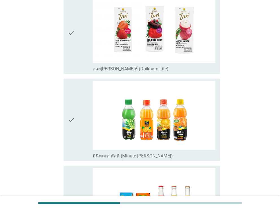
click at [75, 46] on div "check" at bounding box center [80, 33] width 25 height 78
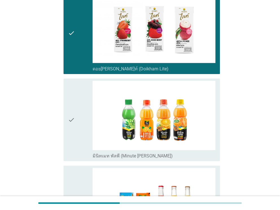
click at [75, 100] on div "check" at bounding box center [80, 120] width 25 height 78
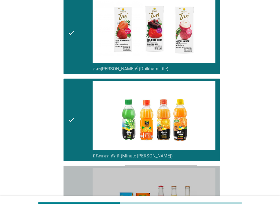
click at [67, 166] on div "check check_box_outline_blank มินิทเมท สแปลช (Minute Maid Splash)" at bounding box center [142, 207] width 156 height 82
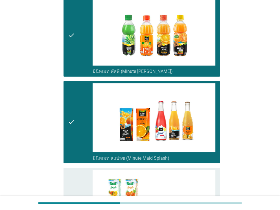
scroll to position [1130, 0]
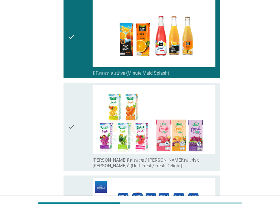
click at [75, 122] on icon "check" at bounding box center [71, 126] width 7 height 83
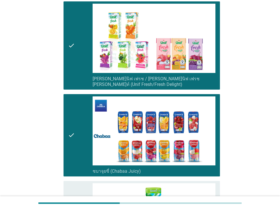
scroll to position [1299, 0]
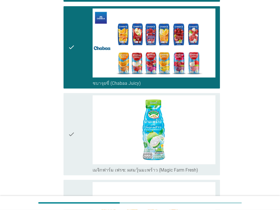
click at [77, 134] on div "check" at bounding box center [80, 134] width 25 height 78
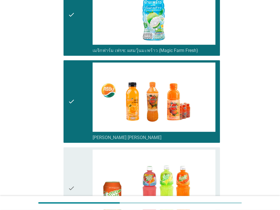
scroll to position [1468, 0]
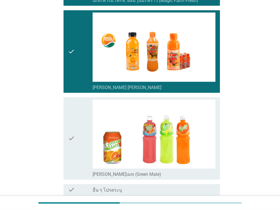
click at [79, 134] on div "check" at bounding box center [80, 138] width 25 height 78
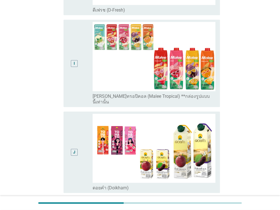
scroll to position [678, 0]
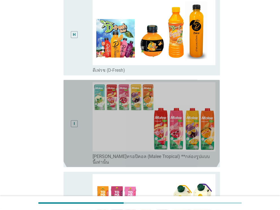
click at [77, 123] on div "I" at bounding box center [74, 123] width 12 height 82
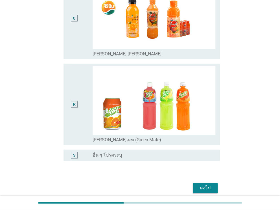
scroll to position [1481, 0]
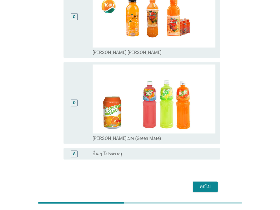
click at [203, 183] on div "ต่อไป" at bounding box center [205, 186] width 16 height 7
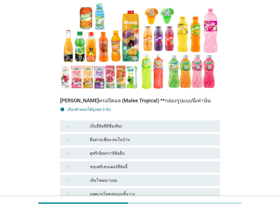
scroll to position [113, 0]
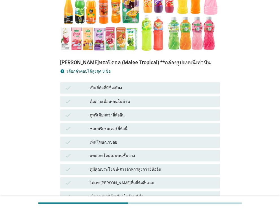
click at [91, 152] on div "แพคเกจโดดเด่นบนชั้นวาง" at bounding box center [152, 155] width 125 height 7
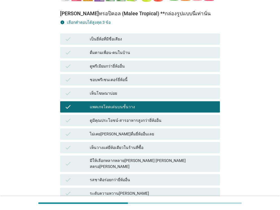
scroll to position [169, 0]
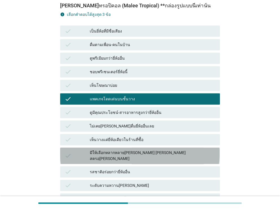
click at [98, 150] on div "มีให้เลือกหลากหลาย[PERSON_NAME] [PERSON_NAME] สตรอ[PERSON_NAME]" at bounding box center [152, 156] width 125 height 12
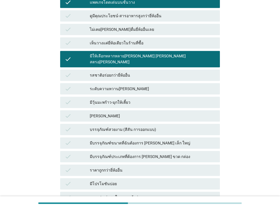
scroll to position [282, 0]
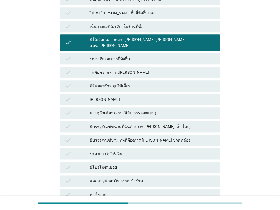
click at [89, 189] on div "check หาซื้อง่าย" at bounding box center [140, 194] width 160 height 11
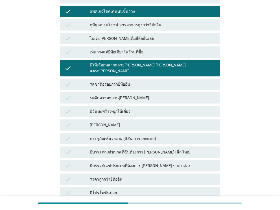
scroll to position [226, 0]
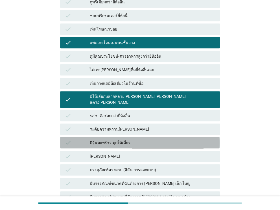
click at [95, 139] on div "มีวุ้นมะพร้าว-มุกให้เคี้ยว" at bounding box center [152, 142] width 125 height 7
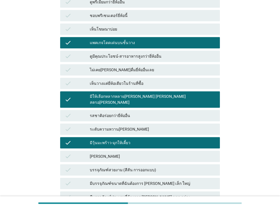
scroll to position [169, 0]
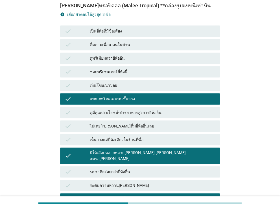
click at [95, 123] on div "ไม่เคย[PERSON_NAME]ดื่มยี่ห้ออื่นเลย" at bounding box center [152, 126] width 125 height 7
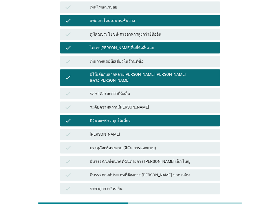
scroll to position [214, 0]
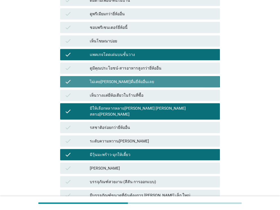
click at [106, 78] on div "ไม่เคย[PERSON_NAME]ดื่มยี่ห้ออื่นเลย" at bounding box center [152, 81] width 125 height 7
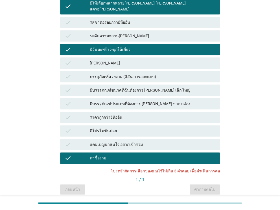
scroll to position [326, 0]
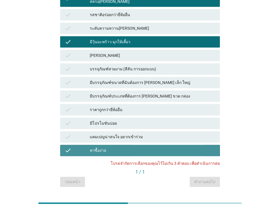
click at [104, 147] on div "หาซื้อง่าย" at bounding box center [152, 150] width 125 height 7
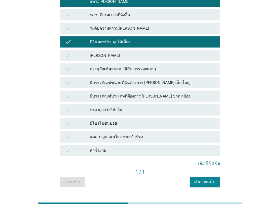
click at [204, 179] on div "คำถามต่อไป" at bounding box center [204, 182] width 21 height 6
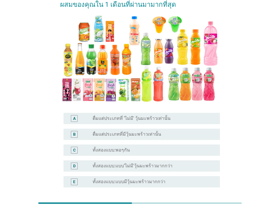
scroll to position [56, 0]
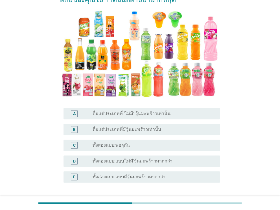
click at [98, 176] on label "ทั้งสองแบบ:แบบมีวุ้นมะพร้าวมากกว่า" at bounding box center [129, 177] width 73 height 6
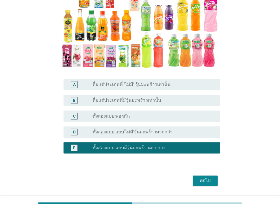
scroll to position [102, 0]
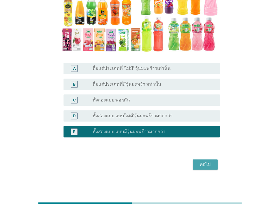
click at [206, 164] on div "ต่อไป" at bounding box center [205, 164] width 16 height 7
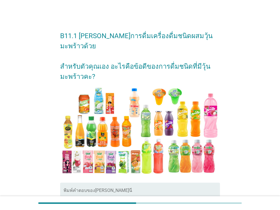
scroll to position [56, 0]
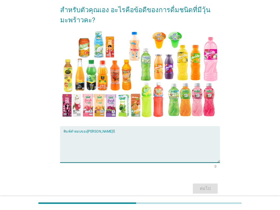
click at [94, 140] on textarea "พิมพ์คำตอบของคุณ ที่นี่" at bounding box center [142, 148] width 156 height 30
type textarea "j"
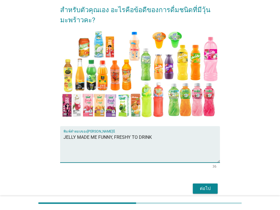
type textarea "JELLY MADE ME FUNNY, FRESHY TO DRINK"
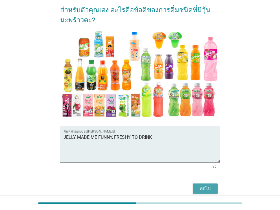
click at [206, 185] on div "ต่อไป" at bounding box center [205, 188] width 16 height 7
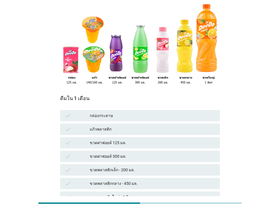
scroll to position [0, 0]
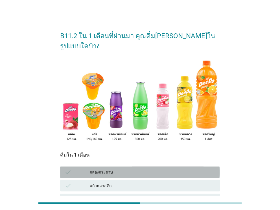
click at [95, 169] on div "กล่องกระดาษ" at bounding box center [152, 172] width 125 height 7
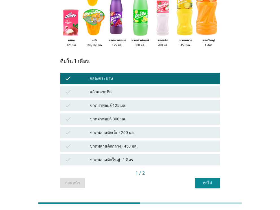
scroll to position [100, 0]
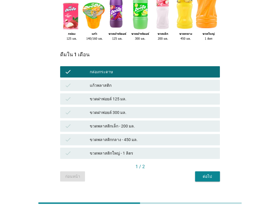
click at [209, 173] on div "ต่อไป" at bounding box center [208, 176] width 16 height 6
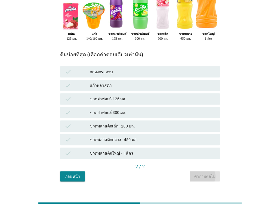
scroll to position [0, 0]
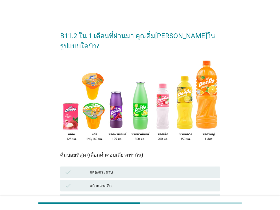
click at [95, 169] on div "กล่องกระดาษ" at bounding box center [152, 172] width 125 height 7
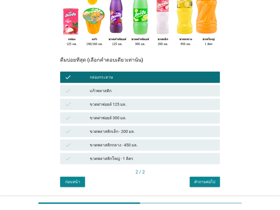
scroll to position [100, 0]
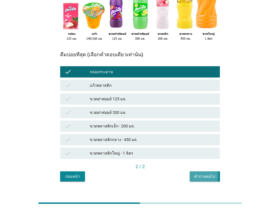
click at [203, 173] on div "คำถามต่อไป" at bounding box center [204, 176] width 21 height 6
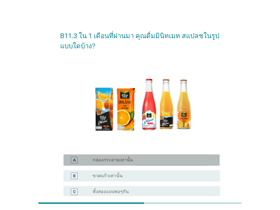
click at [101, 161] on label "กล่องกระดาษเท่านั้น" at bounding box center [113, 160] width 40 height 6
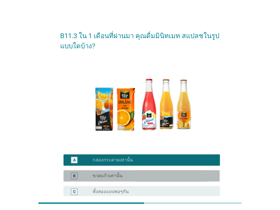
click at [102, 179] on div "B radio_button_unchecked ขวดแก้วเท่านั้น" at bounding box center [142, 175] width 156 height 11
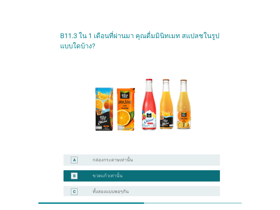
click at [101, 189] on label "ทั้งสองแบบพอๆกัน" at bounding box center [111, 192] width 36 height 6
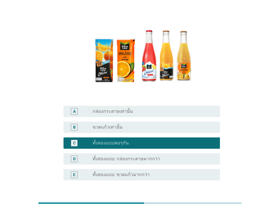
scroll to position [56, 0]
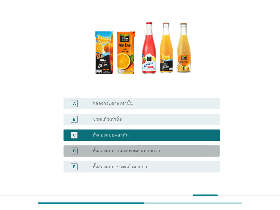
click at [110, 154] on div "radio_button_unchecked ทั้งสองแบบ: กล่องกระดาษมากกว่า" at bounding box center [154, 150] width 123 height 7
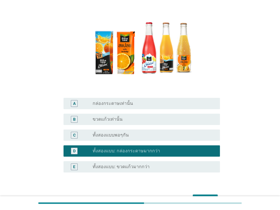
scroll to position [92, 0]
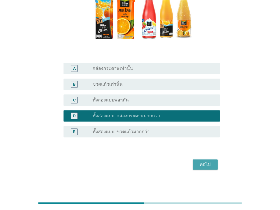
click at [201, 162] on div "ต่อไป" at bounding box center [205, 164] width 16 height 7
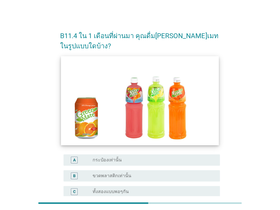
scroll to position [56, 0]
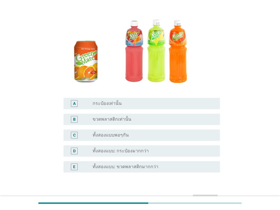
click at [107, 145] on div "D radio_button_unchecked ทั้งสองแบบ: กระป๋องมากกว่า" at bounding box center [142, 150] width 156 height 11
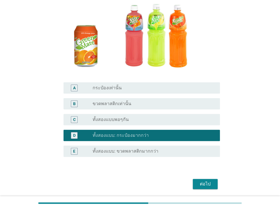
scroll to position [81, 0]
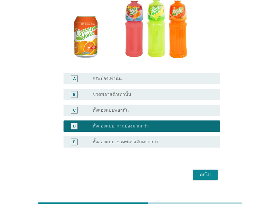
click at [197, 169] on button "ต่อไป" at bounding box center [205, 174] width 25 height 10
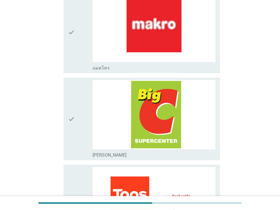
scroll to position [791, 0]
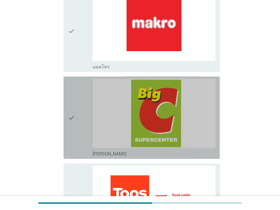
click at [86, 140] on div "check" at bounding box center [80, 118] width 25 height 78
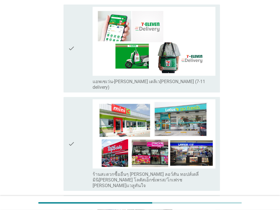
scroll to position [1412, 0]
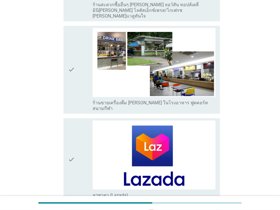
click at [85, 141] on div "check" at bounding box center [80, 159] width 25 height 78
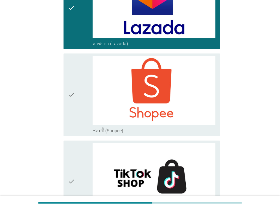
scroll to position [1626, 0]
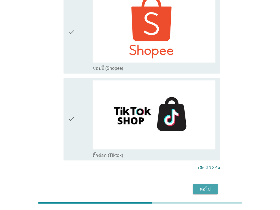
click at [203, 185] on div "ต่อไป" at bounding box center [205, 188] width 16 height 7
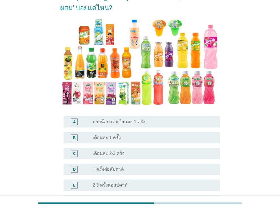
scroll to position [56, 0]
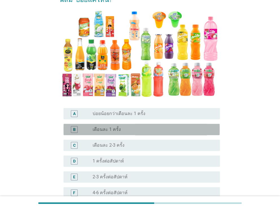
click at [97, 127] on label "เดือนละ 1 ครั้ง" at bounding box center [107, 130] width 28 height 6
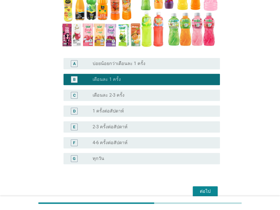
scroll to position [123, 0]
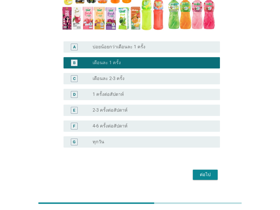
click at [199, 171] on div "ต่อไป" at bounding box center [205, 174] width 16 height 7
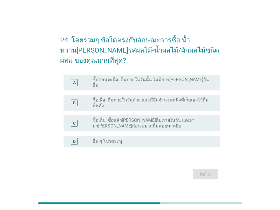
click at [92, 117] on div "C" at bounding box center [80, 122] width 25 height 11
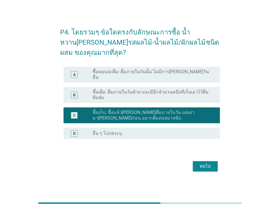
scroll to position [14, 0]
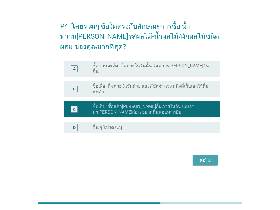
click at [200, 157] on div "ต่อไป" at bounding box center [205, 160] width 16 height 7
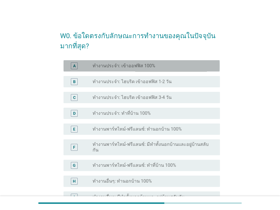
click at [88, 69] on div "A" at bounding box center [80, 65] width 25 height 7
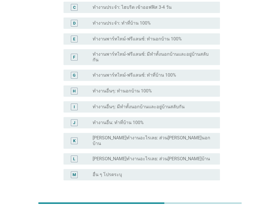
scroll to position [11, 0]
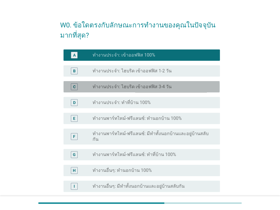
click at [107, 88] on label "ทำงานประจำ: ไฮบริด เข้าออฟฟิส 3-4 วัน" at bounding box center [132, 87] width 79 height 6
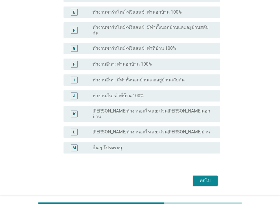
scroll to position [124, 0]
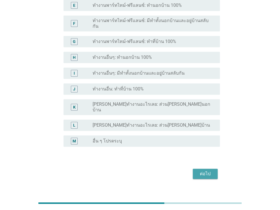
click at [199, 170] on div "ต่อไป" at bounding box center [205, 173] width 16 height 7
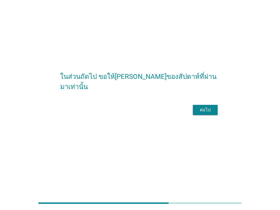
scroll to position [0, 0]
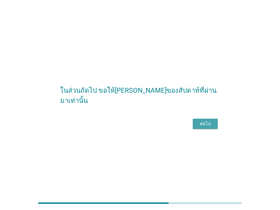
click at [195, 128] on button "ต่อไป" at bounding box center [205, 124] width 25 height 10
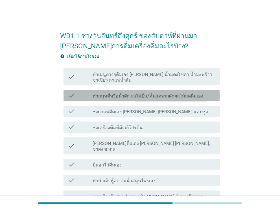
click at [99, 93] on label "ทำสมูทตี้หรือน้ำผัก-ผลไม้ปั่น/คั้นสดจากผักผลไม้สดดื่มเอง" at bounding box center [148, 96] width 111 height 6
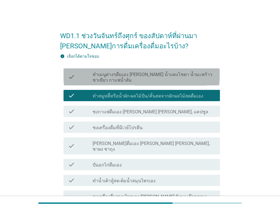
click at [99, 77] on div "check check_box_outline_blank ทำเมนูต่างๆดื่มเอง [PERSON_NAME] น้ำแดงโซดา น้ำมะ…" at bounding box center [142, 76] width 156 height 17
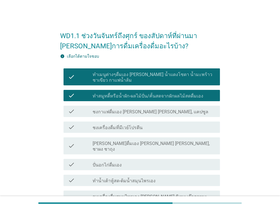
click at [101, 109] on label "ชงกาแฟดื่มเอง [PERSON_NAME] [PERSON_NAME], แคปซูล" at bounding box center [151, 112] width 116 height 6
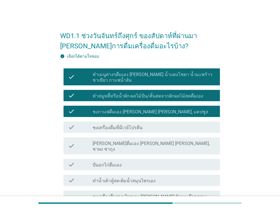
scroll to position [56, 0]
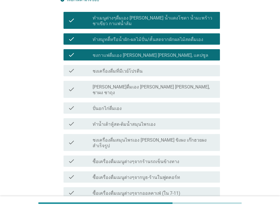
click at [102, 68] on div "check check_box_outline_blank ชงเครื่องดื่มที่มีเวย์โปรตีน" at bounding box center [142, 70] width 156 height 11
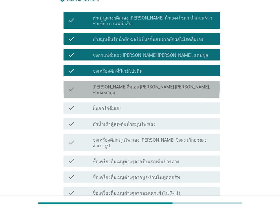
click at [102, 84] on label "[PERSON_NAME]ดื่มเอง [PERSON_NAME] [PERSON_NAME], ชาผง ชาถุง" at bounding box center [154, 89] width 123 height 11
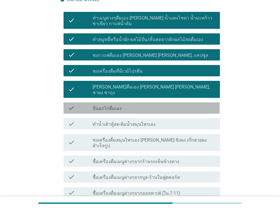
click at [102, 106] on label "ปั่นอกไก่ดื่มเอง" at bounding box center [107, 109] width 29 height 6
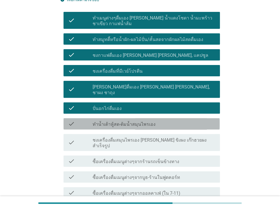
click at [102, 121] on label "ทำน้ำเต้าหู้สด-ต้มน้ำสมุนไพรเอง" at bounding box center [124, 124] width 63 height 6
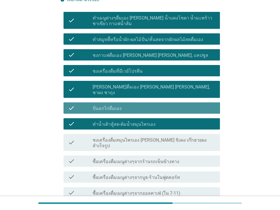
click at [102, 106] on label "ปั่นอกไก่ดื่มเอง" at bounding box center [107, 109] width 29 height 6
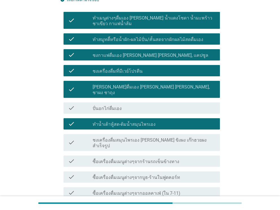
click at [100, 137] on label "ชงเครื่องดื่มสมุนไพรเอง [PERSON_NAME] ขิงผง เก๊กฮวยผงสำเร็จรูป" at bounding box center [154, 142] width 123 height 11
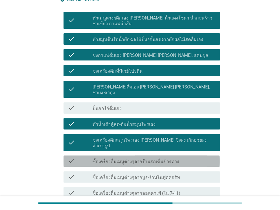
click at [97, 158] on div "check_box_outline_blank ซื้อเครื่องดื่มเมนูต่างๆจากร้านรถเข็นข้างทาง" at bounding box center [154, 161] width 123 height 7
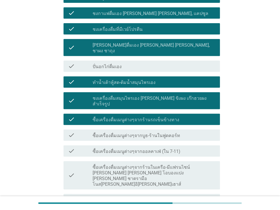
scroll to position [113, 0]
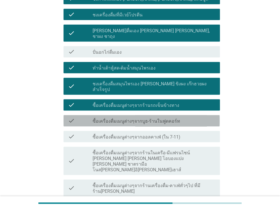
click at [97, 115] on div "check check_box_outline_blank ซื้อเครื่องดื่มเมนูต่างๆจากบูธ-ร้านในฟูดคอร์ท" at bounding box center [142, 120] width 156 height 11
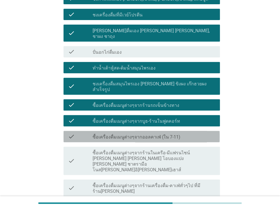
click at [97, 134] on label "ซื้อเครื่องดื่มเมนูต่างๆจากออลคาเฟ่ (ใน 7-11)" at bounding box center [137, 137] width 88 height 6
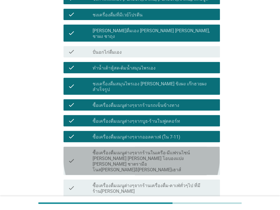
click at [97, 149] on div "check_box_outline_blank ซื้อเครื่องดื่มเมนูต่างๆจากร้านในเครือ-มีแฟรนไชน์ [PERS…" at bounding box center [154, 161] width 123 height 24
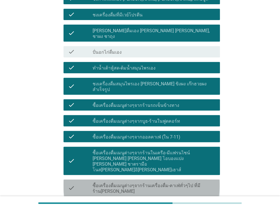
click at [91, 179] on div "check check_box_outline_blank ซื้อเครื่องดื่มเมนูต่างๆจากร้านเครื่องดื่ม-คาเฟ่ท…" at bounding box center [142, 187] width 156 height 17
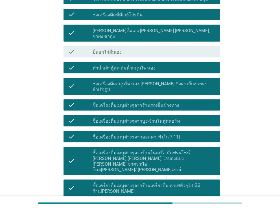
scroll to position [226, 0]
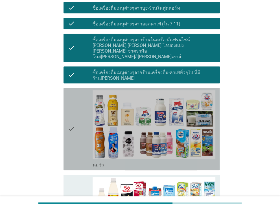
click at [84, 121] on div "check" at bounding box center [80, 129] width 25 height 78
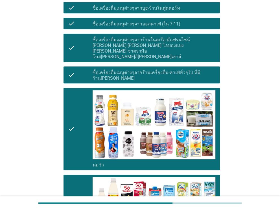
scroll to position [452, 0]
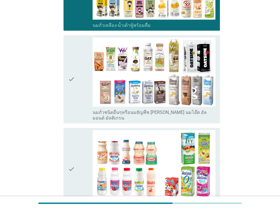
click at [78, 66] on div "check" at bounding box center [80, 78] width 25 height 83
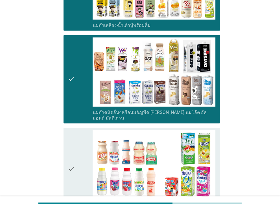
click at [80, 130] on div "check" at bounding box center [80, 169] width 25 height 78
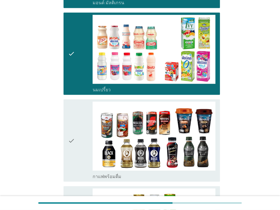
scroll to position [678, 0]
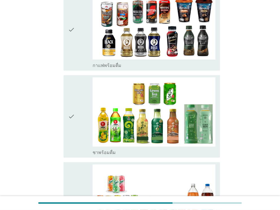
click at [75, 92] on icon "check" at bounding box center [71, 116] width 7 height 78
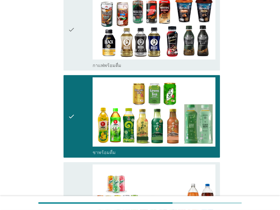
click at [79, 28] on div "check" at bounding box center [80, 30] width 25 height 78
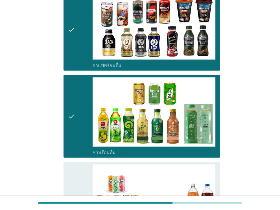
click at [73, 164] on icon "check" at bounding box center [71, 203] width 7 height 78
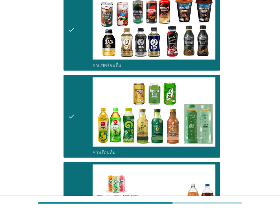
scroll to position [847, 0]
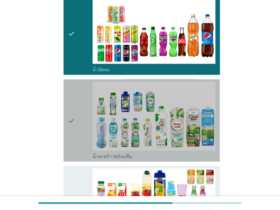
click at [71, 113] on icon "check" at bounding box center [71, 121] width 7 height 78
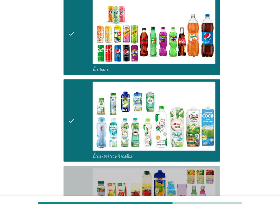
click at [77, 168] on div "check" at bounding box center [80, 207] width 25 height 78
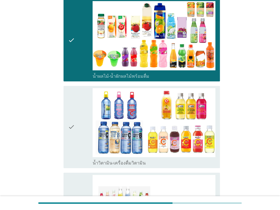
scroll to position [1017, 0]
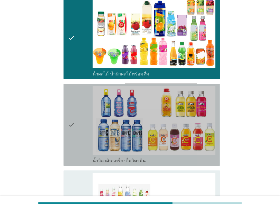
click at [75, 123] on icon "check" at bounding box center [71, 125] width 7 height 78
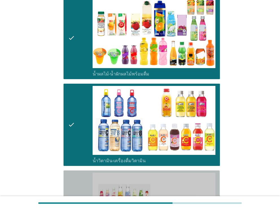
click at [75, 173] on div "check" at bounding box center [80, 214] width 25 height 83
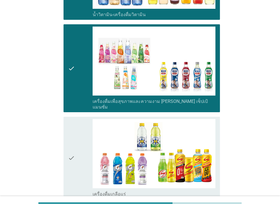
scroll to position [1243, 0]
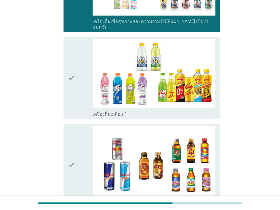
click at [73, 128] on icon "check" at bounding box center [71, 165] width 7 height 78
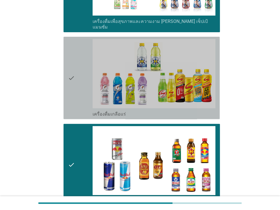
click at [82, 66] on div "check" at bounding box center [80, 78] width 25 height 78
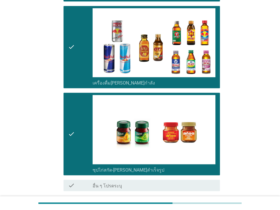
scroll to position [1361, 0]
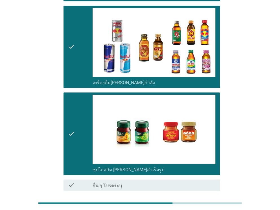
click at [197, 208] on div "ต่อไป" at bounding box center [205, 211] width 16 height 7
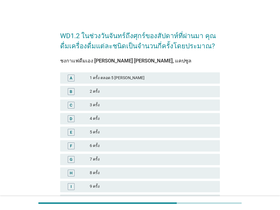
click at [257, 175] on div "WD1.2 ในช่วงวันจันทร์ถึงศุกร์ของสัปดาห์ที่ผ่านมา คุณดื่มเครื่องดื่มแต่ละชนิดเป็…" at bounding box center [140, 134] width 253 height 226
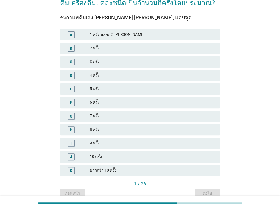
scroll to position [70, 0]
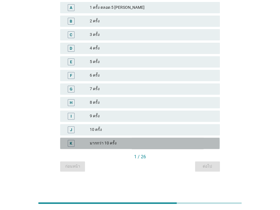
click at [85, 144] on div "K" at bounding box center [77, 143] width 25 height 7
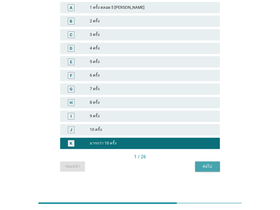
click at [200, 165] on div "ต่อไป" at bounding box center [208, 166] width 16 height 6
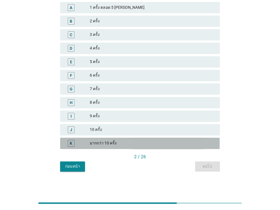
click at [108, 145] on div "มากกว่า 10 ครั้ง" at bounding box center [152, 143] width 125 height 7
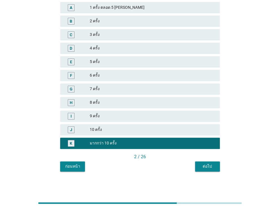
click at [200, 166] on div "ต่อไป" at bounding box center [208, 166] width 16 height 6
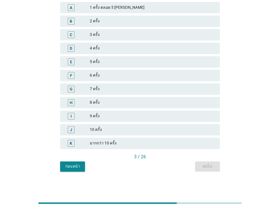
click at [103, 138] on div "K มากกว่า 10 ครั้ง" at bounding box center [140, 143] width 160 height 11
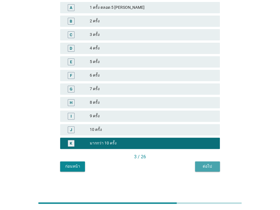
click at [197, 166] on button "ต่อไป" at bounding box center [207, 166] width 25 height 10
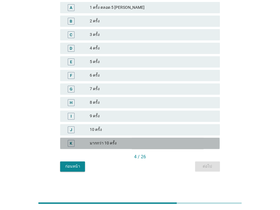
click at [113, 142] on div "มากกว่า 10 ครั้ง" at bounding box center [152, 143] width 125 height 7
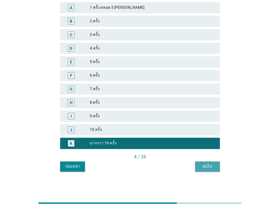
click at [208, 163] on button "ต่อไป" at bounding box center [207, 166] width 25 height 10
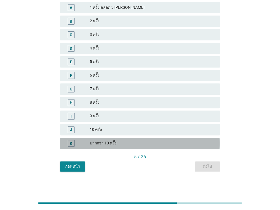
click at [180, 142] on div "มากกว่า 10 ครั้ง" at bounding box center [152, 143] width 125 height 7
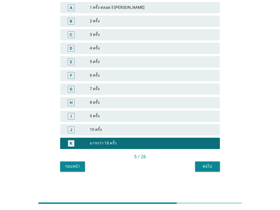
click at [208, 169] on div "ต่อไป" at bounding box center [208, 166] width 16 height 6
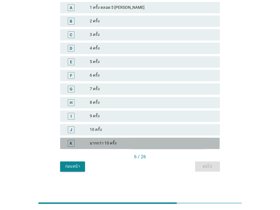
click at [191, 143] on div "มากกว่า 10 ครั้ง" at bounding box center [152, 143] width 125 height 7
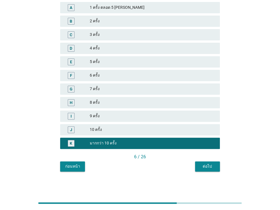
click at [210, 170] on button "ต่อไป" at bounding box center [207, 166] width 25 height 10
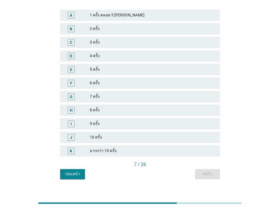
click at [191, 147] on div "มากกว่า 10 ครั้ง" at bounding box center [152, 150] width 125 height 7
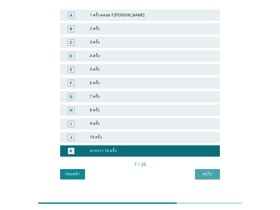
click at [205, 171] on div "ต่อไป" at bounding box center [208, 174] width 16 height 6
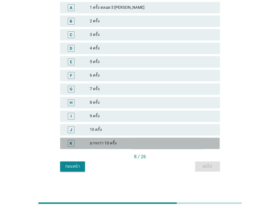
click at [204, 145] on div "มากกว่า 10 ครั้ง" at bounding box center [152, 143] width 125 height 7
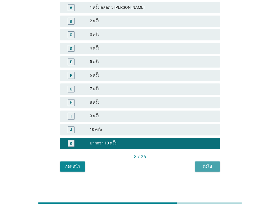
click at [210, 167] on div "ต่อไป" at bounding box center [208, 166] width 16 height 6
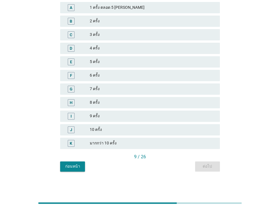
click at [199, 143] on div "มากกว่า 10 ครั้ง" at bounding box center [152, 143] width 125 height 7
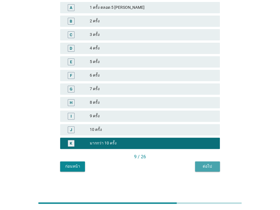
click at [209, 168] on div "ต่อไป" at bounding box center [208, 166] width 16 height 6
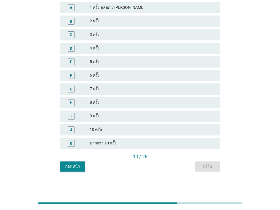
click at [192, 146] on div "มากกว่า 10 ครั้ง" at bounding box center [152, 143] width 125 height 7
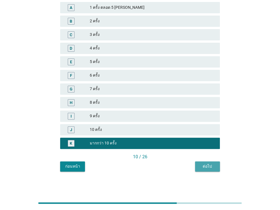
click at [205, 165] on div "ต่อไป" at bounding box center [208, 166] width 16 height 6
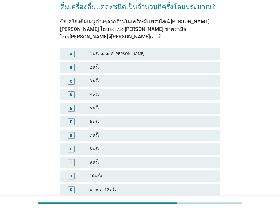
scroll to position [78, 0]
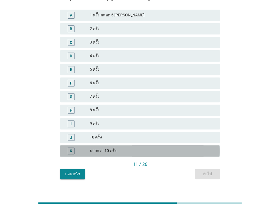
click at [203, 147] on div "มากกว่า 10 ครั้ง" at bounding box center [152, 150] width 125 height 7
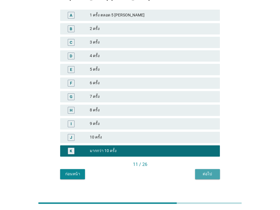
click at [210, 169] on button "ต่อไป" at bounding box center [207, 174] width 25 height 10
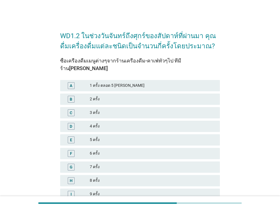
scroll to position [70, 0]
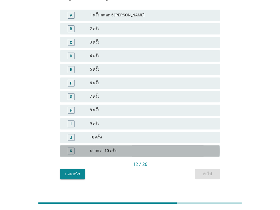
click at [195, 147] on div "มากกว่า 10 ครั้ง" at bounding box center [152, 150] width 125 height 7
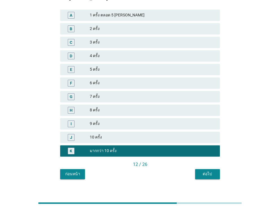
click at [210, 172] on div "WD1.2 ในช่วงวันจันทร์ถึงศุกร์ของสัปดาห์ที่ผ่านมา คุณดื่มเครื่องดื่มแต่ละชนิดเป็…" at bounding box center [140, 66] width 169 height 233
click at [208, 171] on div "ต่อไป" at bounding box center [208, 174] width 16 height 6
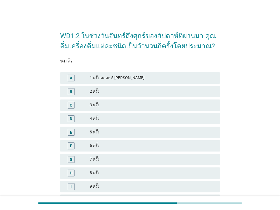
click at [264, 146] on div "WD1.2 ในช่วงวันจันทร์ถึงศุกร์ของสัปดาห์ที่ผ่านมา คุณดื่มเครื่องดื่มแต่ละชนิดเป็…" at bounding box center [140, 134] width 253 height 226
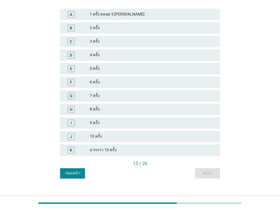
scroll to position [70, 0]
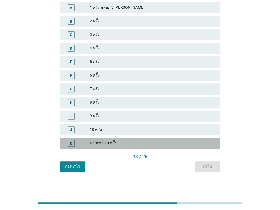
click at [189, 146] on div "K มากกว่า 10 ครั้ง" at bounding box center [140, 143] width 160 height 11
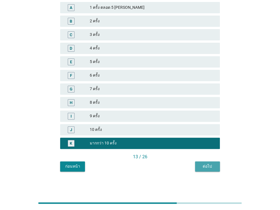
click at [200, 164] on div "ต่อไป" at bounding box center [208, 166] width 16 height 6
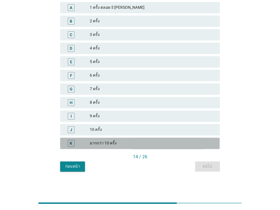
click at [202, 141] on div "มากกว่า 10 ครั้ง" at bounding box center [152, 143] width 125 height 7
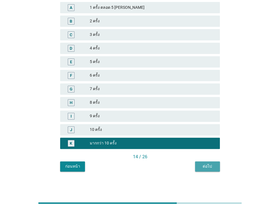
click at [205, 167] on div "ต่อไป" at bounding box center [208, 166] width 16 height 6
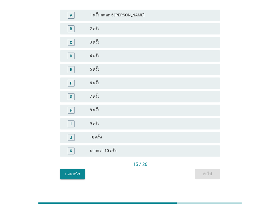
click at [199, 147] on div "มากกว่า 10 ครั้ง" at bounding box center [152, 150] width 125 height 7
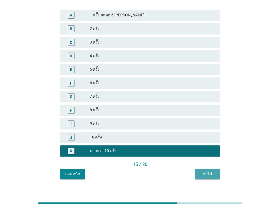
click at [205, 171] on div "ต่อไป" at bounding box center [208, 174] width 16 height 6
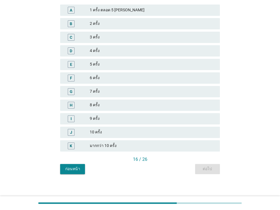
scroll to position [0, 0]
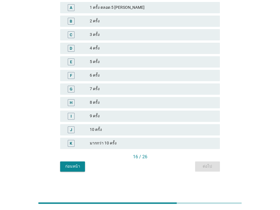
click at [193, 143] on div "มากกว่า 10 ครั้ง" at bounding box center [152, 143] width 125 height 7
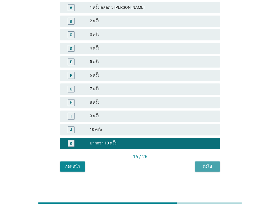
click at [204, 167] on div "ต่อไป" at bounding box center [208, 166] width 16 height 6
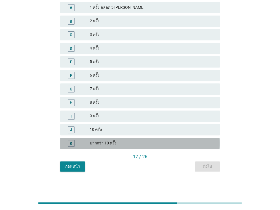
click at [182, 142] on div "มากกว่า 10 ครั้ง" at bounding box center [152, 143] width 125 height 7
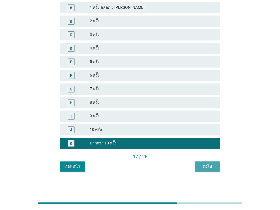
click at [203, 166] on div "ต่อไป" at bounding box center [208, 166] width 16 height 6
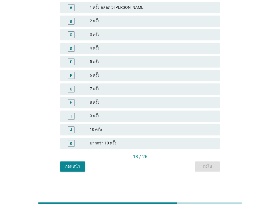
click at [187, 144] on div "มากกว่า 10 ครั้ง" at bounding box center [152, 143] width 125 height 7
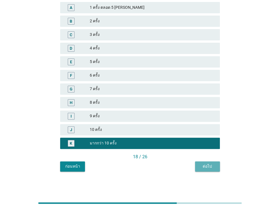
click at [206, 166] on div "ต่อไป" at bounding box center [208, 166] width 16 height 6
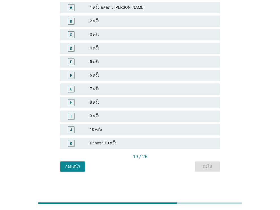
click at [197, 149] on div "K มากกว่า 10 ครั้ง" at bounding box center [140, 143] width 162 height 14
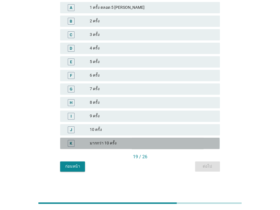
click at [196, 145] on div "มากกว่า 10 ครั้ง" at bounding box center [152, 143] width 125 height 7
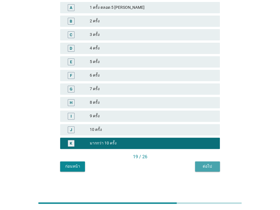
click at [201, 164] on div "ต่อไป" at bounding box center [208, 166] width 16 height 6
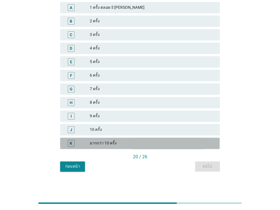
click at [190, 145] on div "มากกว่า 10 ครั้ง" at bounding box center [152, 143] width 125 height 7
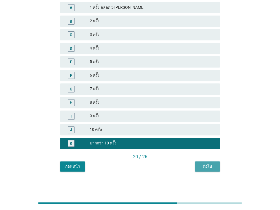
click at [203, 167] on div "ต่อไป" at bounding box center [208, 166] width 16 height 6
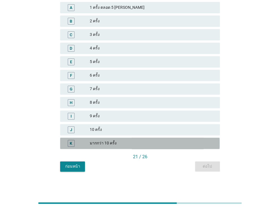
click at [179, 142] on div "มากกว่า 10 ครั้ง" at bounding box center [152, 143] width 125 height 7
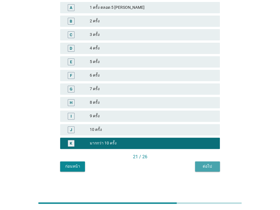
click at [196, 167] on button "ต่อไป" at bounding box center [207, 166] width 25 height 10
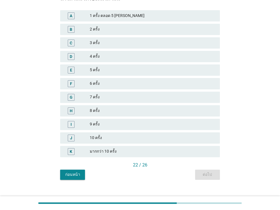
scroll to position [70, 0]
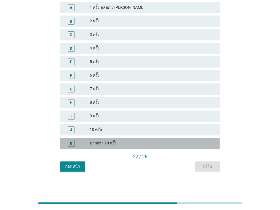
click at [192, 146] on div "K มากกว่า 10 ครั้ง" at bounding box center [140, 143] width 160 height 11
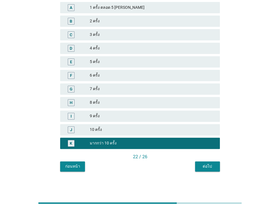
click at [209, 169] on button "ต่อไป" at bounding box center [207, 166] width 25 height 10
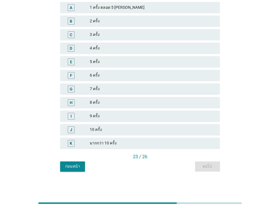
click at [187, 145] on div "มากกว่า 10 ครั้ง" at bounding box center [152, 143] width 125 height 7
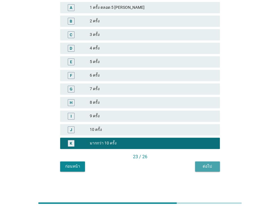
click at [205, 168] on div "ต่อไป" at bounding box center [208, 166] width 16 height 6
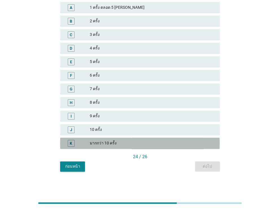
click at [203, 144] on div "มากกว่า 10 ครั้ง" at bounding box center [152, 143] width 125 height 7
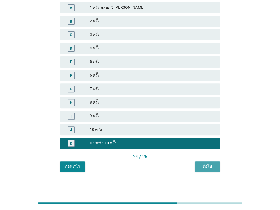
click at [205, 163] on div "ต่อไป" at bounding box center [208, 166] width 16 height 6
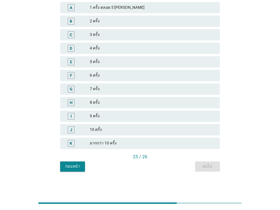
click at [190, 146] on div "มากกว่า 10 ครั้ง" at bounding box center [152, 143] width 125 height 7
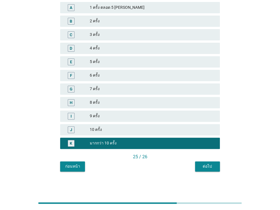
click at [204, 169] on div "ต่อไป" at bounding box center [208, 166] width 16 height 6
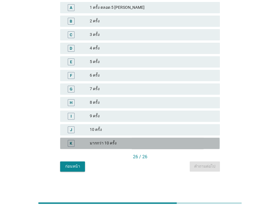
click at [193, 143] on div "มากกว่า 10 ครั้ง" at bounding box center [152, 143] width 125 height 7
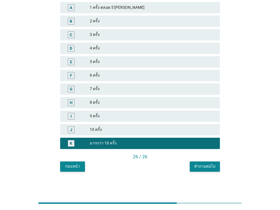
click at [203, 166] on div "คำถามต่อไป" at bounding box center [204, 166] width 21 height 6
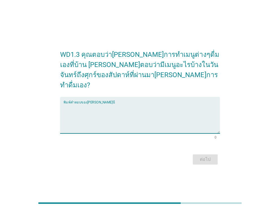
click at [108, 114] on textarea "พิมพ์คำตอบของคุณ ที่นี่" at bounding box center [142, 119] width 156 height 30
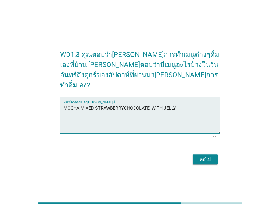
type textarea "MOCHA MIXED STRAWBERRY,CHOCOLATE, WITH JELLY"
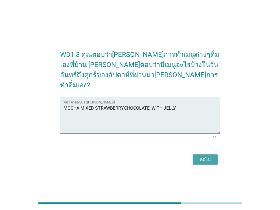
click at [196, 155] on button "ต่อไป" at bounding box center [205, 159] width 25 height 10
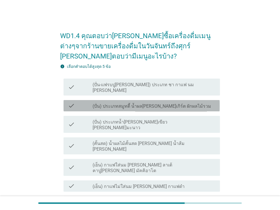
click at [113, 103] on label "(ปั่น) ประเภทสมูทตี้ น้ำผล[PERSON_NAME]เกิร์ต ผักผลไม้รวม" at bounding box center [152, 106] width 119 height 6
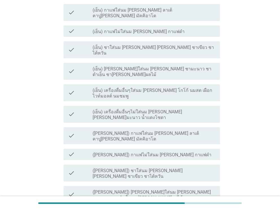
scroll to position [169, 0]
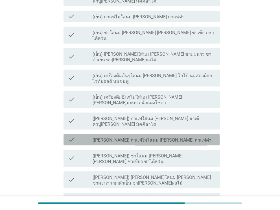
click at [115, 134] on div "check check_box_outline_blank ([PERSON_NAME]) กาแฟไม่ใส่นม [PERSON_NAME] กาแฟดำ" at bounding box center [142, 139] width 156 height 11
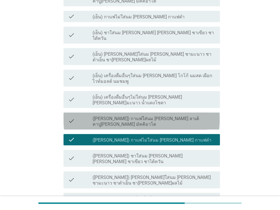
click at [124, 116] on label "([PERSON_NAME]) กาแฟใส่นม [PERSON_NAME] ลาเต้ คาปู[PERSON_NAME] มัคคิอาโต" at bounding box center [154, 121] width 123 height 11
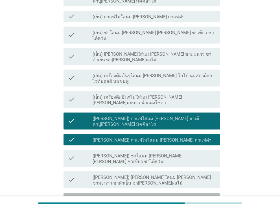
click at [117, 196] on label "([PERSON_NAME]) เครื่องดื่มอื่นๆใส่นม [PERSON_NAME] โกโก้ นมสด เผือก ไวท์มอลต์ …" at bounding box center [154, 201] width 123 height 11
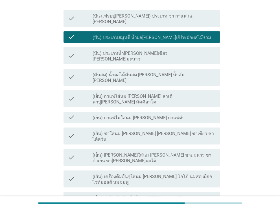
scroll to position [56, 0]
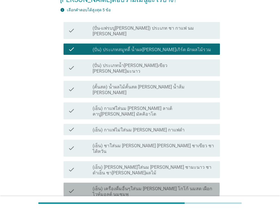
click at [110, 186] on label "(เย็น) เครื่องดื่มอื่นๆใส่นม [PERSON_NAME] โกโก้ นมสด เผือก ไวท์มอลต์ นมชมพู" at bounding box center [154, 191] width 123 height 11
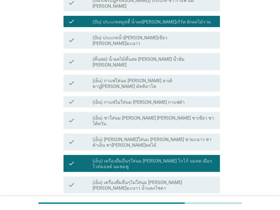
scroll to position [197, 0]
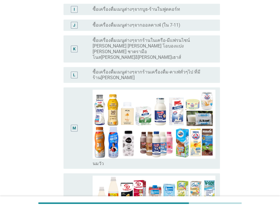
scroll to position [0, 0]
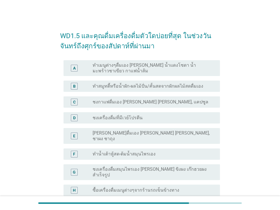
click at [133, 72] on div "A radio_button_unchecked ทำเมนูต่างๆดื่มเอง [PERSON_NAME] น้ำแดงโซดา น้ำมะพร้าว…" at bounding box center [140, 68] width 160 height 20
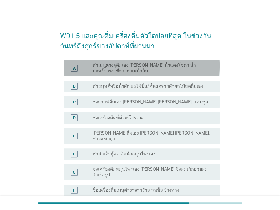
click at [135, 66] on label "ทำเมนูต่างๆดื่มเอง [PERSON_NAME] น้ำแดงโซดา น้ำมะพร้าวชาเขียว กาแฟน้ำส้ม" at bounding box center [152, 67] width 118 height 11
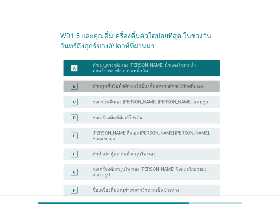
click at [134, 83] on label "ทำสมูทตี้หรือน้ำผัก-ผลไม้ปั่น/คั้นสดจากผักผลไม้สดดื่มเอง" at bounding box center [148, 86] width 111 height 6
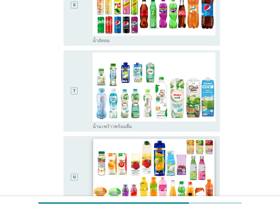
scroll to position [847, 0]
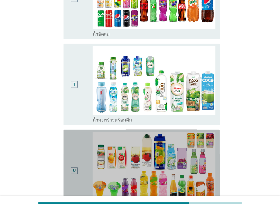
click at [68, 151] on div "U" at bounding box center [74, 170] width 12 height 77
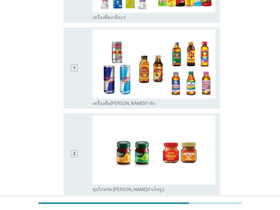
scroll to position [1331, 0]
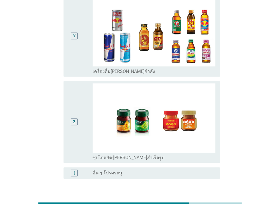
click at [206, 201] on button "ต่อไป" at bounding box center [205, 206] width 25 height 10
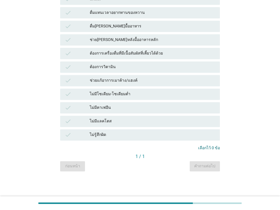
scroll to position [0, 0]
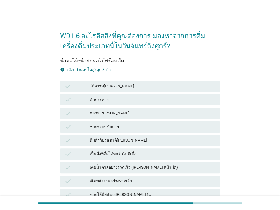
click at [110, 84] on div "ให้ความ[PERSON_NAME]" at bounding box center [152, 86] width 125 height 7
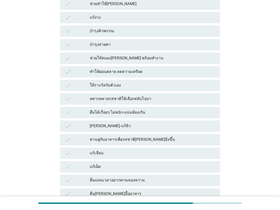
scroll to position [226, 0]
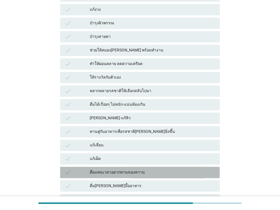
click at [97, 171] on div "ดื่มแทนเวลาอยากทานของหวาน" at bounding box center [152, 172] width 125 height 7
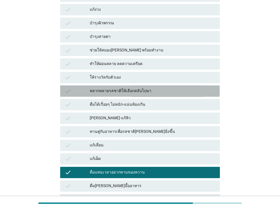
click at [112, 92] on div "หลากหลายรสชาติให้เลือกสลับไปมา" at bounding box center [152, 91] width 125 height 7
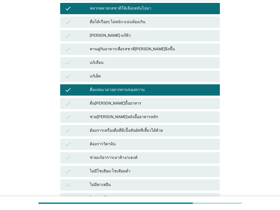
scroll to position [385, 0]
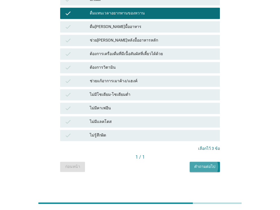
click at [199, 166] on div "คำถามต่อไป" at bounding box center [204, 167] width 21 height 6
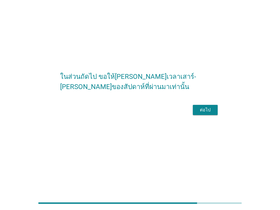
scroll to position [0, 0]
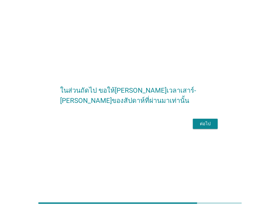
click at [208, 127] on div "ต่อไป" at bounding box center [205, 123] width 16 height 7
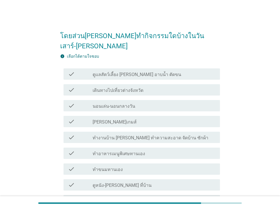
click at [121, 72] on label "ดูแลสัตว์เลี้ยง [PERSON_NAME] อาบน้ำ ตัดขน" at bounding box center [137, 75] width 89 height 6
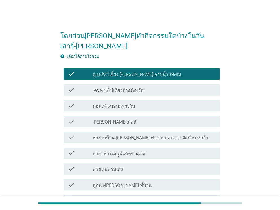
click at [121, 88] on label "เดินทางไปเที่ยวต่างจังหวัด" at bounding box center [118, 91] width 51 height 6
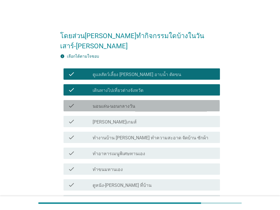
click at [120, 102] on div "check_box_outline_blank นอนเล่น-นอนกลางวัน" at bounding box center [154, 105] width 123 height 7
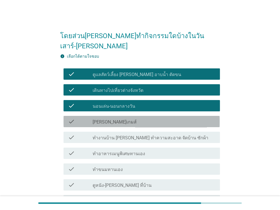
click at [118, 118] on div "check_box_outline_blank [PERSON_NAME]เกมส์" at bounding box center [154, 121] width 123 height 7
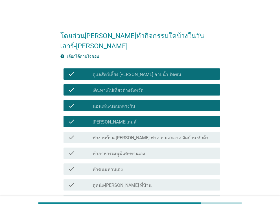
click at [116, 134] on div "check_box_outline_blank ทำงานบ้าน [PERSON_NAME] ทำความสะอาด จัดบ้าน ซักผ้า" at bounding box center [154, 137] width 123 height 7
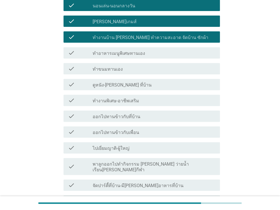
scroll to position [113, 0]
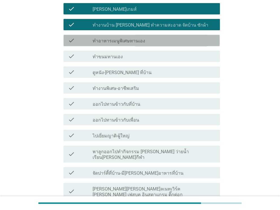
click at [132, 35] on div "check check_box_outline_blank ทำอาหารเมนูพิเศษทานเอง" at bounding box center [142, 40] width 156 height 11
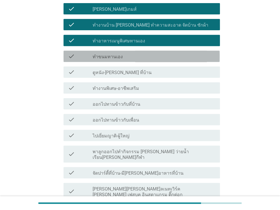
click at [129, 51] on div "check check_box_outline_blank ทำขนมทานเอง" at bounding box center [142, 56] width 156 height 11
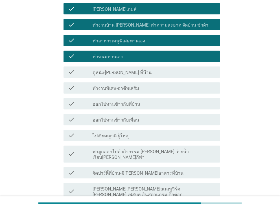
click at [127, 69] on div "check_box_outline_blank ดูหนัง-[PERSON_NAME] ที่บ้าน" at bounding box center [154, 72] width 123 height 7
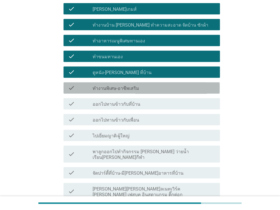
click at [124, 86] on label "ทำงานพิเศษ-อาชีพเสริม" at bounding box center [116, 89] width 47 height 6
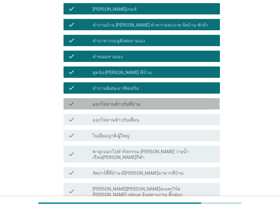
click at [122, 100] on div "check_box_outline_blank ออกไปทานข้าวกับที่บ้าน" at bounding box center [154, 103] width 123 height 7
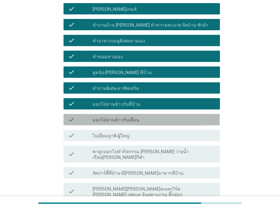
click at [122, 116] on div "check_box_outline_blank ออกไปทานข้าวกับเพื่อน" at bounding box center [154, 119] width 123 height 7
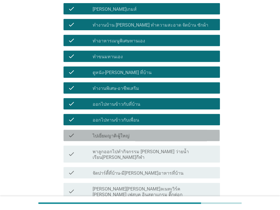
click at [123, 133] on label "ไปเยี่ยมญาติ-ผู้ใหญ่" at bounding box center [111, 136] width 37 height 6
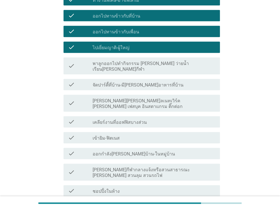
scroll to position [282, 0]
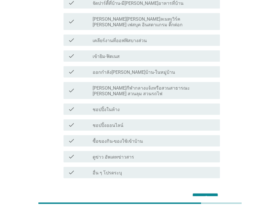
click at [136, 34] on div "check check_box_outline_blank เคลียร์งานที่ออฟฟิสบางส่วน" at bounding box center [142, 39] width 156 height 11
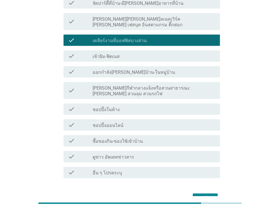
click at [141, 16] on label "[PERSON_NAME][PERSON_NAME]ลเนทเวิร์ค [PERSON_NAME] เฟสบุค อินสตาแกรม ติ๊กต่อก" at bounding box center [154, 21] width 123 height 11
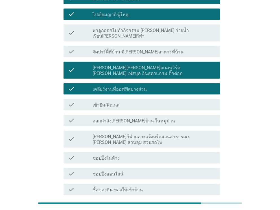
scroll to position [226, 0]
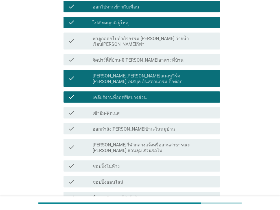
click at [134, 57] on label "จัดปาร์ตี้ที่บ้าน-มี[PERSON_NAME]อาหารที่บ้าน" at bounding box center [138, 60] width 91 height 6
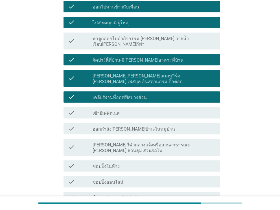
click at [138, 30] on div "check check_box_outline_blank พาลูกออกไปทำกิจกรรม [PERSON_NAME] ว่ายน้ำ เรียน[P…" at bounding box center [140, 40] width 160 height 21
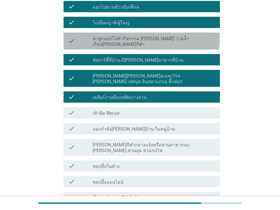
click at [137, 36] on label "พาลูกออกไปทำกิจกรรม [PERSON_NAME] ว่ายน้ำ เรียน[PERSON_NAME]กีฬา" at bounding box center [154, 41] width 123 height 11
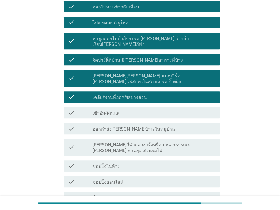
click at [119, 109] on div "check_box_outline_blank เข้ายิม-ฟิตเนส" at bounding box center [154, 112] width 123 height 7
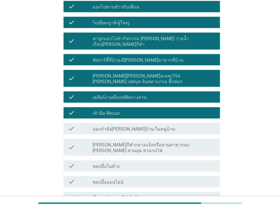
click at [119, 123] on div "check check_box_outline_blank ออกกำลัง[PERSON_NAME]บ้าน-ในหมู่บ้าน" at bounding box center [142, 128] width 156 height 11
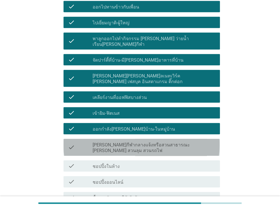
click at [117, 142] on label "[PERSON_NAME]กีฬากลางแจ้งหรือสวนสาธารณะ [PERSON_NAME] สวนลุม สวนรถไฟ" at bounding box center [154, 147] width 123 height 11
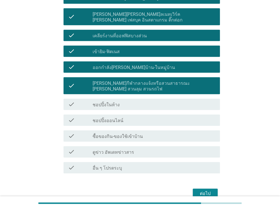
scroll to position [289, 0]
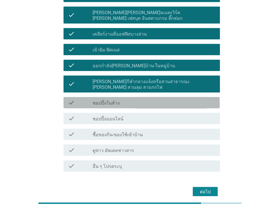
click at [131, 99] on div "check_box_outline_blank ชอปปิ้งในห้าง" at bounding box center [154, 102] width 123 height 7
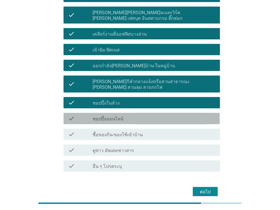
click at [130, 113] on div "check check_box_outline_blank ชอปปิ้งออนไลน์" at bounding box center [142, 118] width 156 height 11
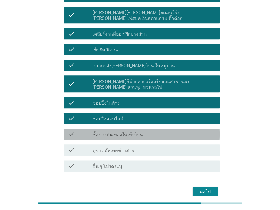
click at [130, 132] on label "ซื้อของกิน-ของใช้เข้าบ้าน" at bounding box center [118, 135] width 50 height 6
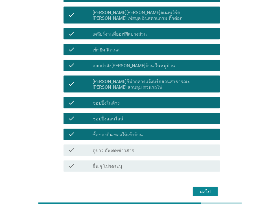
click at [129, 147] on div "check_box_outline_blank ดูข่าว อัพเดทข่าวสาร" at bounding box center [154, 150] width 123 height 7
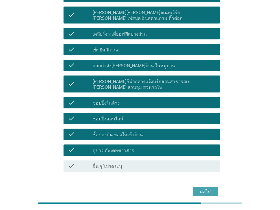
click at [196, 187] on button "ต่อไป" at bounding box center [205, 192] width 25 height 10
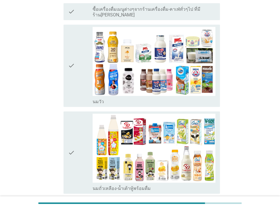
scroll to position [0, 0]
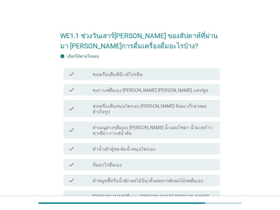
click at [110, 78] on div "check check_box_outline_blank ชงเครื่องดื่มที่มีเวย์โปรตีน" at bounding box center [142, 73] width 156 height 11
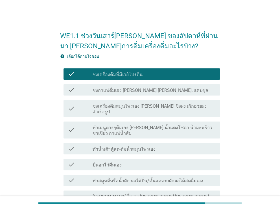
click at [110, 91] on label "ชงกาแฟดื่มเอง [PERSON_NAME] [PERSON_NAME], แคปซูล" at bounding box center [151, 91] width 116 height 6
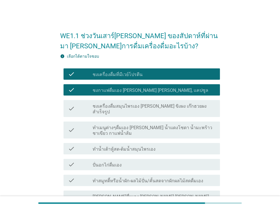
click at [110, 106] on label "ชงเครื่องดื่มสมุนไพรเอง [PERSON_NAME] ขิงผง เก๊กฮวยผงสำเร็จรูป" at bounding box center [154, 108] width 123 height 11
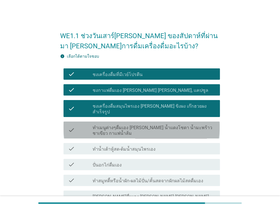
click at [112, 125] on div "check check_box_outline_blank ทำเมนูต่างๆดื่มเอง [PERSON_NAME] น้ำแดงโซดา น้ำมะ…" at bounding box center [142, 129] width 156 height 17
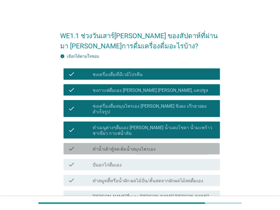
click at [111, 146] on label "ทำน้ำเต้าหู้สด-ต้มน้ำสมุนไพรเอง" at bounding box center [124, 149] width 63 height 6
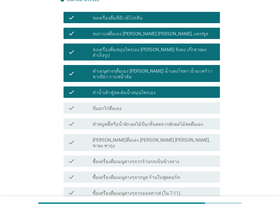
scroll to position [113, 0]
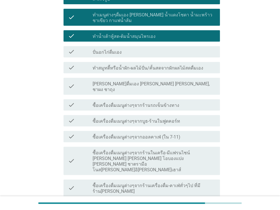
click at [128, 65] on label "ทำสมูทตี้หรือน้ำผัก-ผลไม้ปั่น/คั้นสดจากผักผลไม้สดดื่มเอง" at bounding box center [148, 68] width 111 height 6
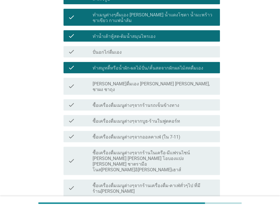
click at [124, 81] on label "[PERSON_NAME]ดื่มเอง [PERSON_NAME] [PERSON_NAME], ชาผง ชาถุง" at bounding box center [154, 86] width 123 height 11
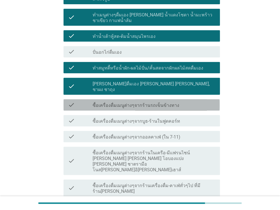
click at [123, 103] on label "ซื้อเครื่องดื่มเมนูต่างๆจากร้านรถเข็นข้างทาง" at bounding box center [136, 106] width 87 height 6
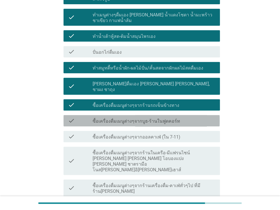
click at [123, 118] on label "ซื้อเครื่องดื่มเมนูต่างๆจากบูธ-ร้านในฟูดคอร์ท" at bounding box center [137, 121] width 88 height 6
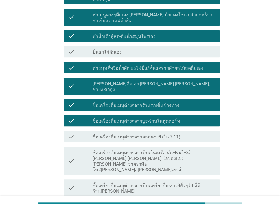
click at [123, 134] on label "ซื้อเครื่องดื่มเมนูต่างๆจากออลคาเฟ่ (ใน 7-11)" at bounding box center [137, 137] width 88 height 6
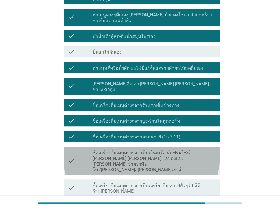
click at [119, 150] on label "ซื้อเครื่องดื่มเมนูต่างๆจากร้านในเครือ-มีแฟรนไชน์ [PERSON_NAME] [PERSON_NAME] โ…" at bounding box center [154, 161] width 123 height 23
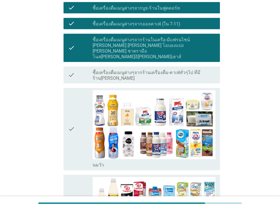
scroll to position [169, 0]
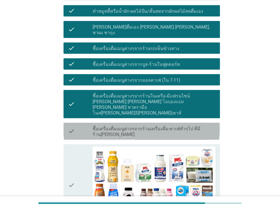
click at [120, 126] on label "ซื้อเครื่องดื่มเมนูต่างๆจากร้านเครื่องดื่ม-คาเฟ่ทั่วๆไป ที่มีร้าน[PERSON_NAME]" at bounding box center [154, 131] width 123 height 11
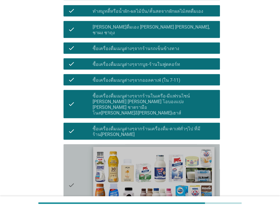
click at [120, 147] on img at bounding box center [153, 181] width 121 height 68
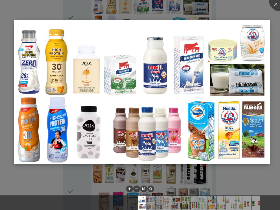
scroll to position [339, 0]
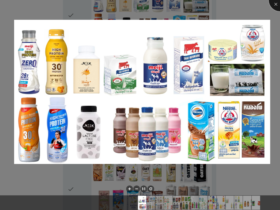
click at [277, 6] on div at bounding box center [280, 0] width 23 height 23
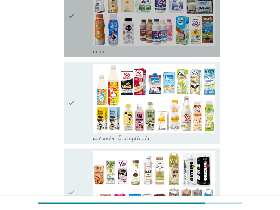
click at [75, 19] on div "check" at bounding box center [80, 16] width 25 height 78
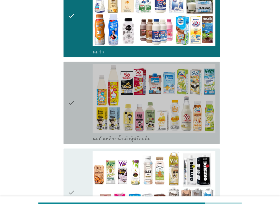
click at [77, 64] on div "check" at bounding box center [80, 103] width 25 height 78
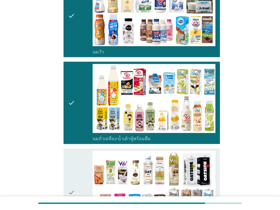
click at [77, 151] on div "check" at bounding box center [80, 192] width 25 height 83
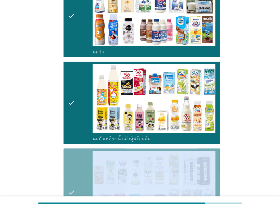
click at [77, 151] on div "check" at bounding box center [80, 192] width 25 height 83
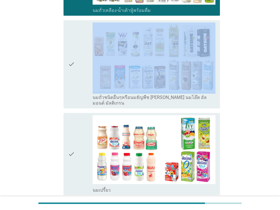
scroll to position [452, 0]
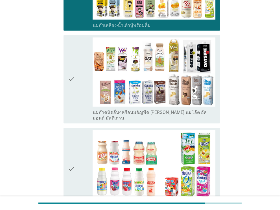
click at [72, 62] on icon "check" at bounding box center [71, 78] width 7 height 83
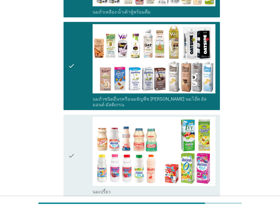
scroll to position [508, 0]
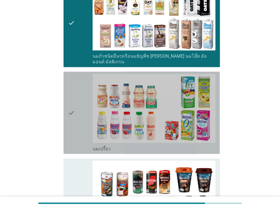
click at [73, 74] on icon "check" at bounding box center [71, 113] width 7 height 78
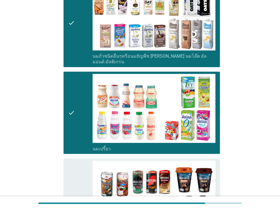
click at [75, 160] on div "check" at bounding box center [80, 199] width 25 height 78
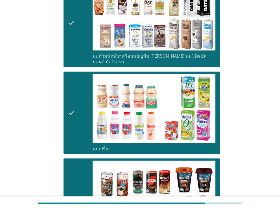
scroll to position [678, 0]
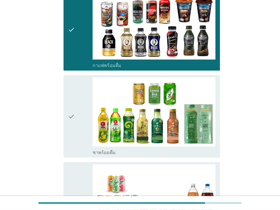
click at [75, 102] on icon "check" at bounding box center [71, 116] width 7 height 78
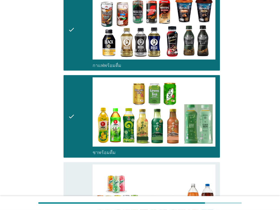
click at [77, 164] on div "check" at bounding box center [80, 203] width 25 height 78
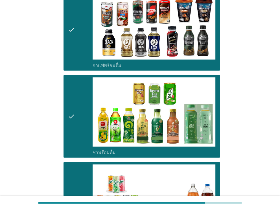
scroll to position [847, 0]
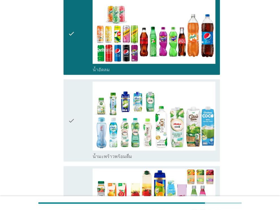
click at [71, 106] on icon "check" at bounding box center [71, 121] width 7 height 78
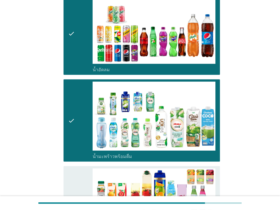
click at [74, 168] on icon "check" at bounding box center [71, 207] width 7 height 78
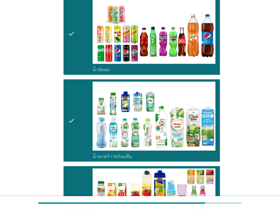
scroll to position [1017, 0]
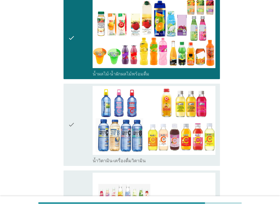
click at [72, 113] on icon "check" at bounding box center [71, 125] width 7 height 78
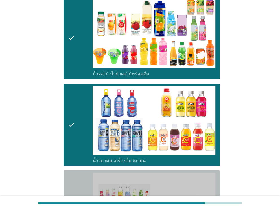
click at [75, 173] on icon "check" at bounding box center [71, 214] width 7 height 83
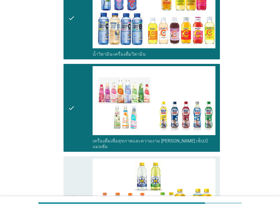
scroll to position [1186, 0]
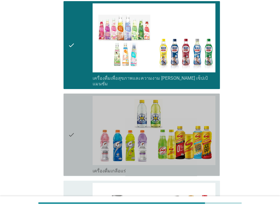
click at [75, 116] on div "check" at bounding box center [80, 135] width 25 height 78
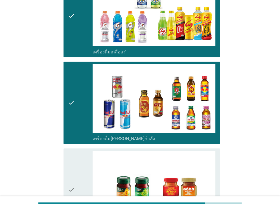
scroll to position [1361, 0]
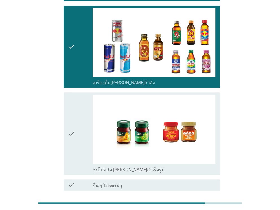
click at [75, 111] on div "check" at bounding box center [80, 134] width 25 height 78
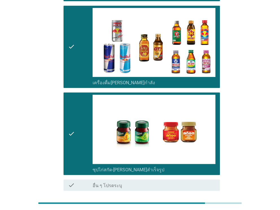
click at [202, 208] on div "ต่อไป" at bounding box center [205, 211] width 16 height 7
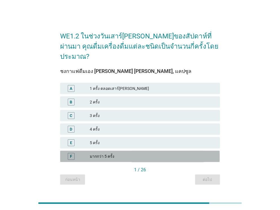
click at [109, 153] on div "มากกว่า 5 ครั้ง" at bounding box center [152, 156] width 125 height 7
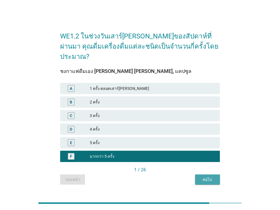
click at [205, 177] on div "ต่อไป" at bounding box center [208, 180] width 16 height 6
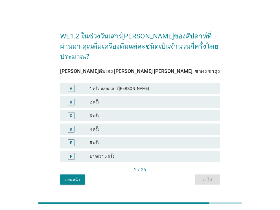
click at [160, 153] on div "มากกว่า 5 ครั้ง" at bounding box center [152, 156] width 125 height 7
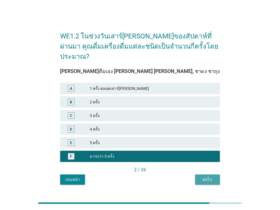
click at [213, 177] on div "ต่อไป" at bounding box center [208, 180] width 16 height 6
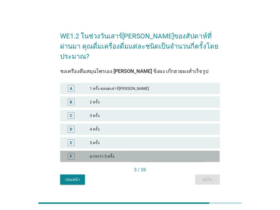
click at [196, 153] on div "มากกว่า 5 ครั้ง" at bounding box center [152, 156] width 125 height 7
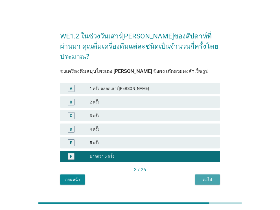
click at [207, 174] on button "ต่อไป" at bounding box center [207, 179] width 25 height 10
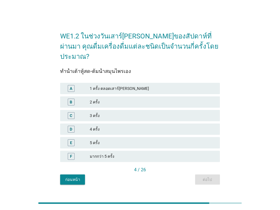
click at [204, 153] on div "มากกว่า 5 ครั้ง" at bounding box center [152, 156] width 125 height 7
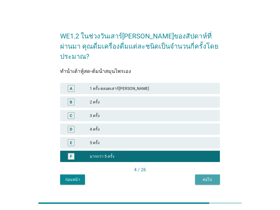
click at [208, 174] on button "ต่อไป" at bounding box center [207, 179] width 25 height 10
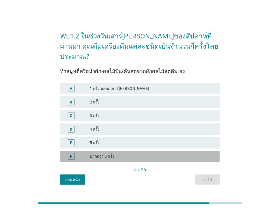
click at [205, 153] on div "มากกว่า 5 ครั้ง" at bounding box center [152, 156] width 125 height 7
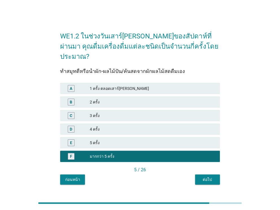
click at [208, 177] on div "ต่อไป" at bounding box center [208, 180] width 16 height 6
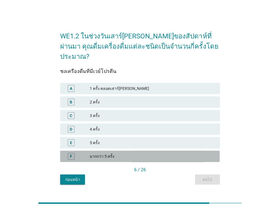
click at [205, 154] on div "มากกว่า 5 ครั้ง" at bounding box center [152, 156] width 125 height 7
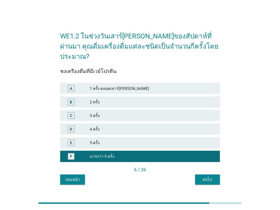
click at [208, 177] on div "ต่อไป" at bounding box center [208, 180] width 16 height 6
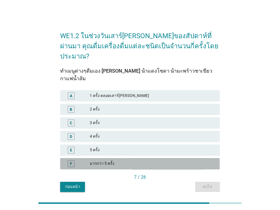
click at [201, 160] on div "มากกว่า 5 ครั้ง" at bounding box center [152, 163] width 125 height 7
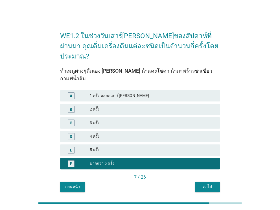
click at [204, 184] on div "ต่อไป" at bounding box center [208, 187] width 16 height 6
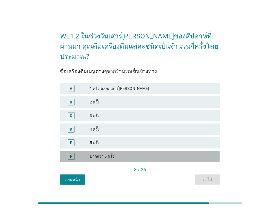
click at [203, 153] on div "มากกว่า 5 ครั้ง" at bounding box center [152, 156] width 125 height 7
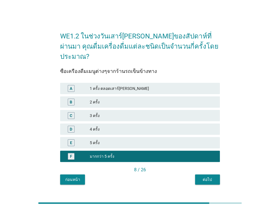
click at [205, 174] on button "ต่อไป" at bounding box center [207, 179] width 25 height 10
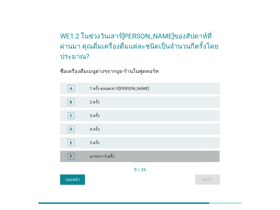
click at [201, 153] on div "มากกว่า 5 ครั้ง" at bounding box center [152, 156] width 125 height 7
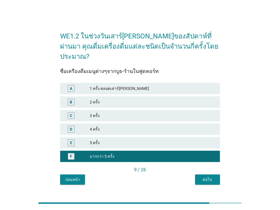
click at [204, 177] on div "ต่อไป" at bounding box center [208, 180] width 16 height 6
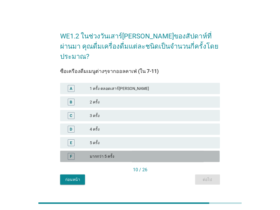
click at [200, 154] on div "มากกว่า 5 ครั้ง" at bounding box center [152, 156] width 125 height 7
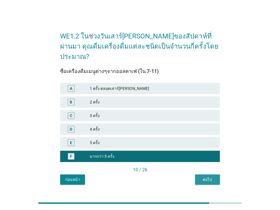
click at [203, 177] on div "ต่อไป" at bounding box center [208, 180] width 16 height 6
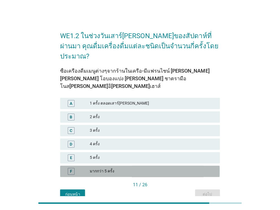
click at [198, 168] on div "มากกว่า 5 ครั้ง" at bounding box center [152, 171] width 125 height 7
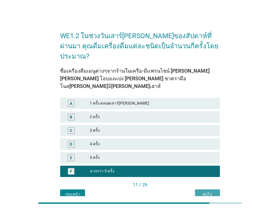
click at [201, 191] on div "ต่อไป" at bounding box center [208, 194] width 16 height 6
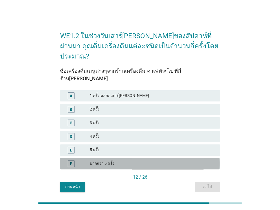
click at [196, 160] on div "มากกว่า 5 ครั้ง" at bounding box center [152, 163] width 125 height 7
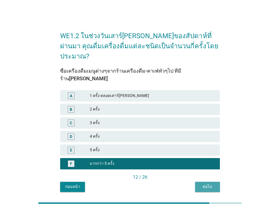
click at [201, 182] on button "ต่อไป" at bounding box center [207, 187] width 25 height 10
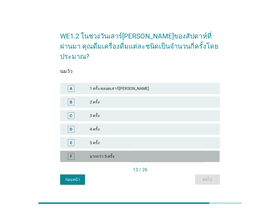
click at [196, 153] on div "มากกว่า 5 ครั้ง" at bounding box center [152, 156] width 125 height 7
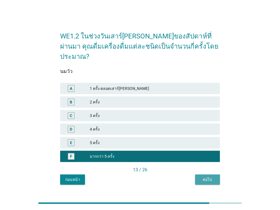
click at [199, 174] on button "ต่อไป" at bounding box center [207, 179] width 25 height 10
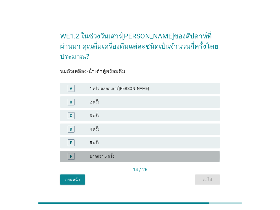
click at [196, 154] on div "มากกว่า 5 ครั้ง" at bounding box center [152, 156] width 125 height 7
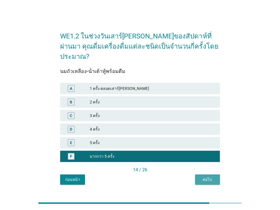
click at [200, 174] on button "ต่อไป" at bounding box center [207, 179] width 25 height 10
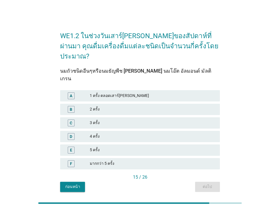
click at [196, 160] on div "มากกว่า 5 ครั้ง" at bounding box center [152, 163] width 125 height 7
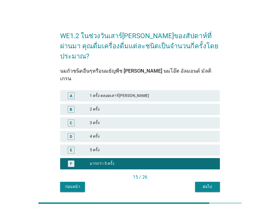
click at [201, 182] on button "ต่อไป" at bounding box center [207, 187] width 25 height 10
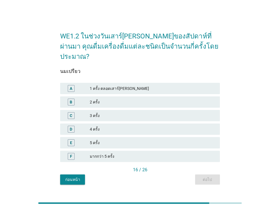
click at [199, 154] on div "มากกว่า 5 ครั้ง" at bounding box center [152, 156] width 125 height 7
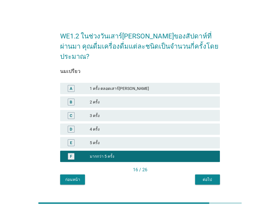
click at [203, 179] on div "WE1.2 ในช่วงวันเสาร์[PERSON_NAME]ของสัปดาห์ที่ผ่านมา คุณดื่มเครื่องดื่มแต่ละชนิ…" at bounding box center [140, 105] width 169 height 168
drag, startPoint x: 203, startPoint y: 173, endPoint x: 201, endPoint y: 166, distance: 6.3
click at [202, 177] on div "ต่อไป" at bounding box center [208, 180] width 16 height 6
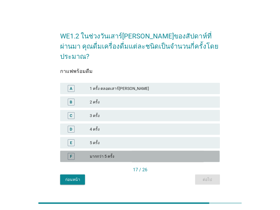
click at [199, 153] on div "มากกว่า 5 ครั้ง" at bounding box center [152, 156] width 125 height 7
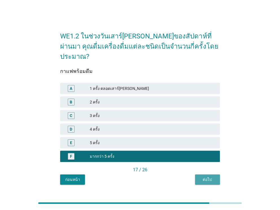
click at [199, 174] on button "ต่อไป" at bounding box center [207, 179] width 25 height 10
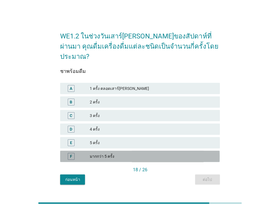
click at [199, 154] on div "มากกว่า 5 ครั้ง" at bounding box center [152, 156] width 125 height 7
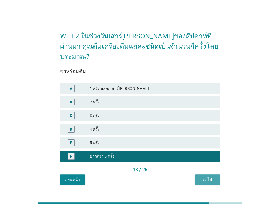
click at [203, 177] on div "ต่อไป" at bounding box center [208, 180] width 16 height 6
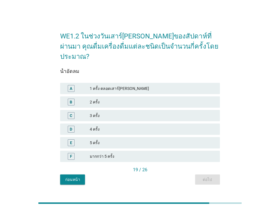
click at [201, 155] on div "F มากกว่า 5 ครั้ง" at bounding box center [140, 156] width 160 height 11
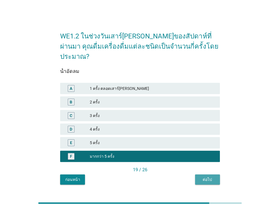
click at [204, 177] on div "ต่อไป" at bounding box center [208, 180] width 16 height 6
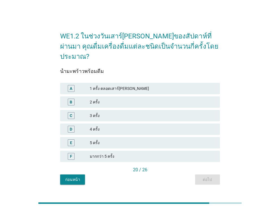
click at [201, 156] on div "F มากกว่า 5 ครั้ง" at bounding box center [140, 156] width 160 height 11
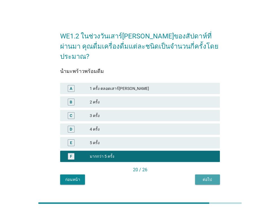
click at [203, 177] on div "ต่อไป" at bounding box center [208, 180] width 16 height 6
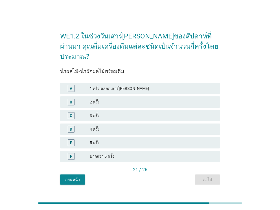
click at [200, 156] on div "F มากกว่า 5 ครั้ง" at bounding box center [140, 156] width 162 height 14
click at [199, 154] on div "มากกว่า 5 ครั้ง" at bounding box center [152, 156] width 125 height 7
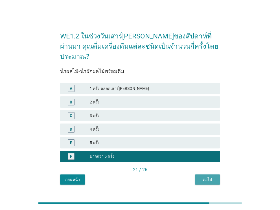
click at [202, 177] on div "ต่อไป" at bounding box center [208, 180] width 16 height 6
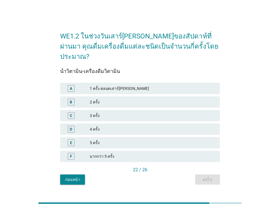
click at [197, 153] on div "มากกว่า 5 ครั้ง" at bounding box center [152, 156] width 125 height 7
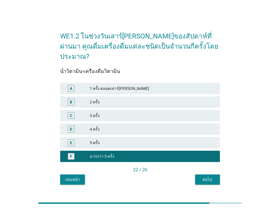
click at [201, 177] on div "ต่อไป" at bounding box center [208, 180] width 16 height 6
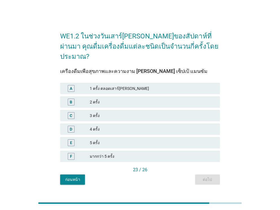
click at [198, 153] on div "มากกว่า 5 ครั้ง" at bounding box center [152, 156] width 125 height 7
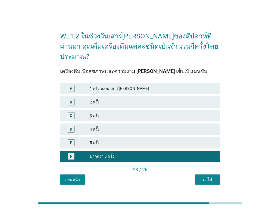
click at [201, 168] on div "23 / 26" at bounding box center [140, 170] width 160 height 8
click at [204, 177] on div "ต่อไป" at bounding box center [208, 180] width 16 height 6
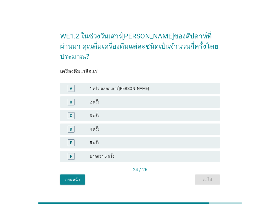
click at [201, 153] on div "มากกว่า 5 ครั้ง" at bounding box center [152, 156] width 125 height 7
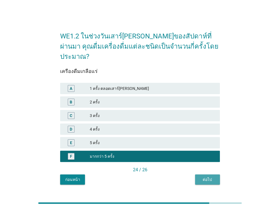
click at [203, 177] on div "ต่อไป" at bounding box center [208, 180] width 16 height 6
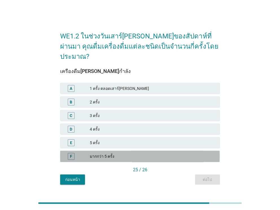
click at [200, 153] on div "มากกว่า 5 ครั้ง" at bounding box center [152, 156] width 125 height 7
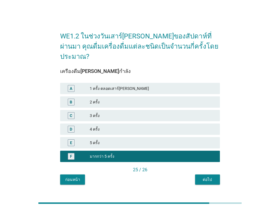
click at [204, 184] on div "WE1.2 ในช่วงวันเสาร์[PERSON_NAME]ของสัปดาห์ที่ผ่านมา คุณดื่มเครื่องดื่มแต่ละชนิ…" at bounding box center [140, 105] width 267 height 182
click at [203, 177] on div "ต่อไป" at bounding box center [208, 180] width 16 height 6
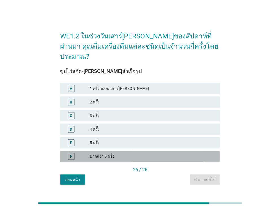
click at [198, 153] on div "มากกว่า 5 ครั้ง" at bounding box center [152, 156] width 125 height 7
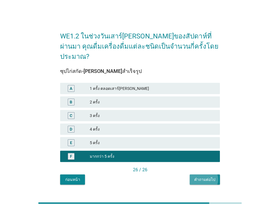
click at [204, 177] on div "คำถามต่อไป" at bounding box center [204, 180] width 21 height 6
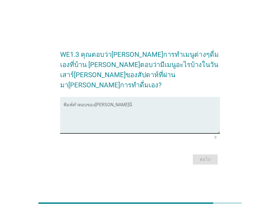
click at [137, 119] on textarea "พิมพ์คำตอบของคุณ ที่นี่" at bounding box center [142, 119] width 156 height 30
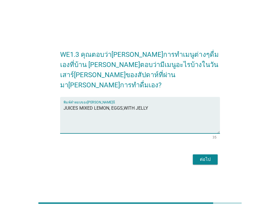
type textarea "JUICES MIXED LEMON, EGGS,WITH JELLY"
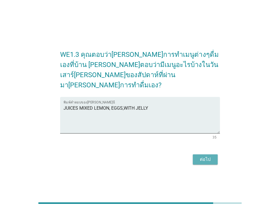
click at [201, 156] on div "ต่อไป" at bounding box center [205, 159] width 16 height 7
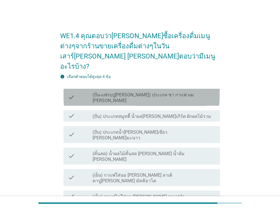
click at [151, 92] on label "(ปั่น-แฟรบปู[PERSON_NAME]) ประเภท ชา กาแฟ นม [PERSON_NAME]" at bounding box center [154, 97] width 123 height 11
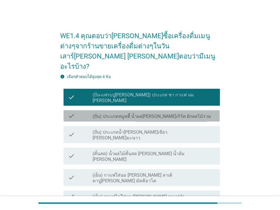
click at [150, 112] on div "check_box_outline_blank (ปั่น) ประเภทสมูทตี้ น้ำผล[PERSON_NAME]เกิร์ต ผักผลไม้ร…" at bounding box center [154, 115] width 123 height 7
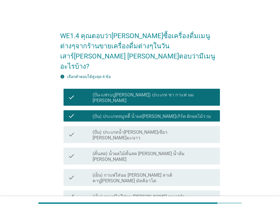
click at [149, 114] on label "(ปั่น) ประเภทสมูทตี้ น้ำผล[PERSON_NAME]เกิร์ต ผักผลไม้รวม" at bounding box center [152, 117] width 119 height 6
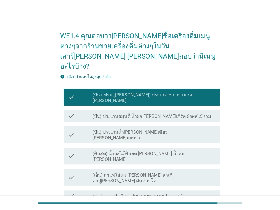
click at [146, 151] on label "(คั้นสด) น้ำผลไม้คั้นสด [PERSON_NAME] น้ำส้ม [PERSON_NAME]" at bounding box center [154, 156] width 123 height 11
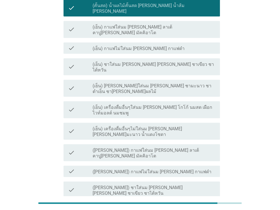
scroll to position [140, 0]
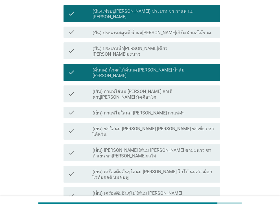
scroll to position [27, 0]
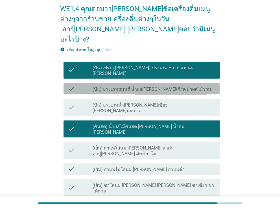
click at [136, 86] on label "(ปั่น) ประเภทสมูทตี้ น้ำผล[PERSON_NAME]เกิร์ต ผักผลไม้รวม" at bounding box center [152, 89] width 119 height 6
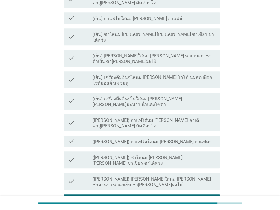
scroll to position [197, 0]
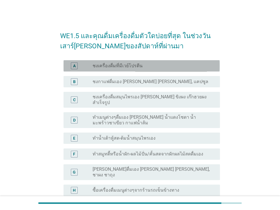
click at [130, 67] on label "ชงเครื่องดื่มที่มีเวย์โปรตีน" at bounding box center [118, 66] width 50 height 6
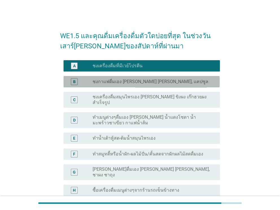
click at [130, 78] on div "radio_button_unchecked ชงกาแฟดื่มเอง [PERSON_NAME] [PERSON_NAME], แคปซูล" at bounding box center [154, 81] width 123 height 7
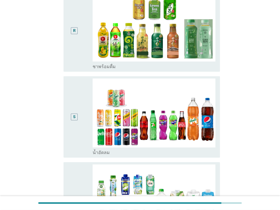
scroll to position [791, 0]
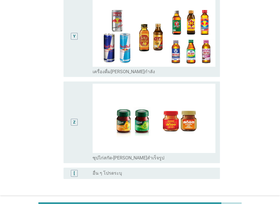
scroll to position [1331, 0]
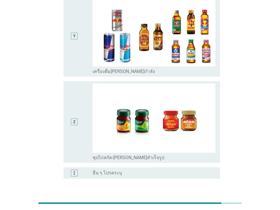
click at [205, 199] on div "ต่อไป" at bounding box center [140, 206] width 160 height 14
click at [201, 202] on div "ต่อไป" at bounding box center [205, 205] width 16 height 7
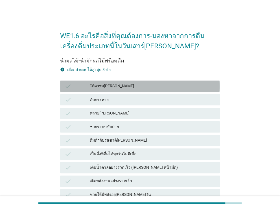
click at [125, 85] on div "ให้ความ[PERSON_NAME]" at bounding box center [152, 86] width 125 height 7
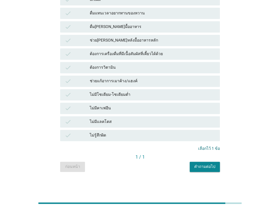
scroll to position [328, 0]
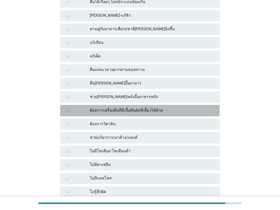
click at [136, 110] on div "ต้องการเครื่องดื่มที่มีเนื้อสัมผัสที่เคี้ยวได้ด้วย" at bounding box center [152, 110] width 125 height 7
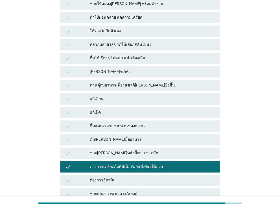
scroll to position [215, 0]
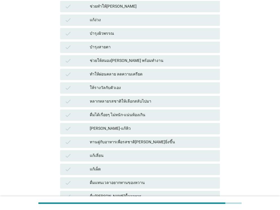
click at [141, 69] on div "check ทำให้ผ่อนคลาย ลดความเครียด" at bounding box center [140, 74] width 160 height 11
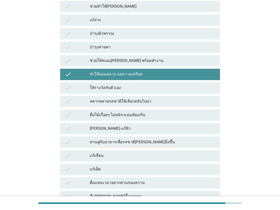
click at [138, 71] on div "ทำให้ผ่อนคลาย ลดความเครียด" at bounding box center [152, 74] width 125 height 7
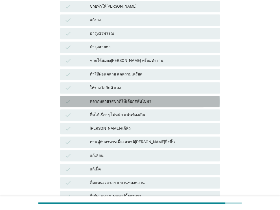
click at [130, 101] on div "หลากหลายรสชาติให้เลือกสลับไปมา" at bounding box center [152, 101] width 125 height 7
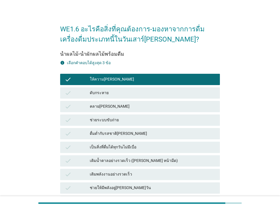
scroll to position [0, 0]
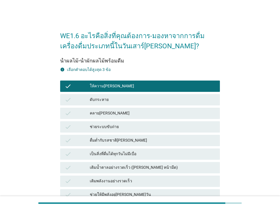
click at [128, 112] on div "คลาย[PERSON_NAME]" at bounding box center [152, 113] width 125 height 7
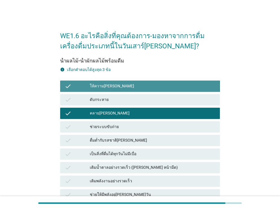
click at [132, 82] on div "check ให้ความ[PERSON_NAME]" at bounding box center [140, 85] width 160 height 11
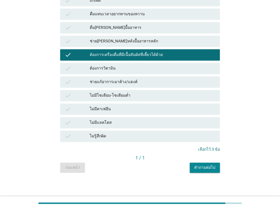
scroll to position [385, 0]
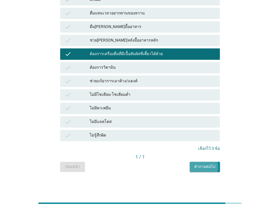
click at [200, 167] on div "คำถามต่อไป" at bounding box center [204, 167] width 21 height 6
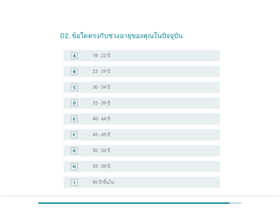
click at [87, 137] on div "F" at bounding box center [80, 134] width 25 height 7
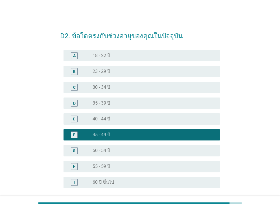
scroll to position [50, 0]
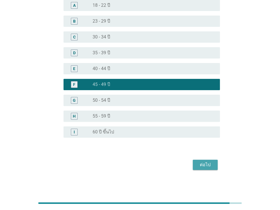
click at [198, 162] on div "ต่อไป" at bounding box center [205, 164] width 16 height 7
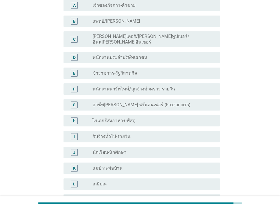
scroll to position [0, 0]
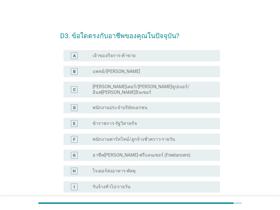
click at [101, 105] on label "พนักงานประจำบริษัทเอกชน" at bounding box center [120, 108] width 55 height 6
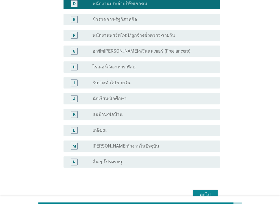
scroll to position [129, 0]
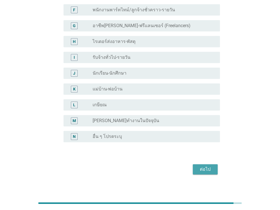
click at [199, 166] on div "ต่อไป" at bounding box center [205, 169] width 16 height 7
